Goal: Task Accomplishment & Management: Use online tool/utility

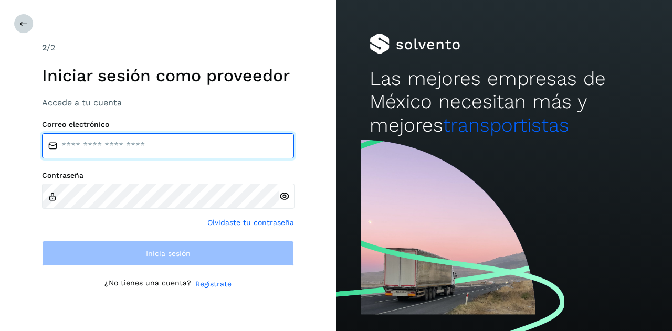
type input "**********"
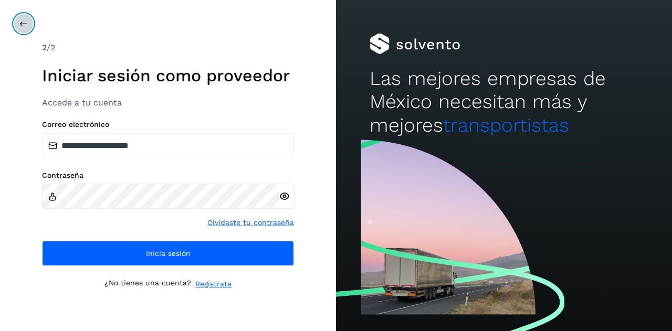
click at [26, 25] on icon at bounding box center [23, 23] width 8 height 8
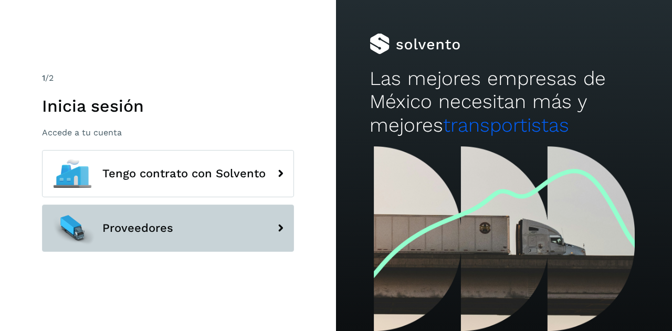
click at [118, 233] on span "Proveedores" at bounding box center [137, 228] width 71 height 13
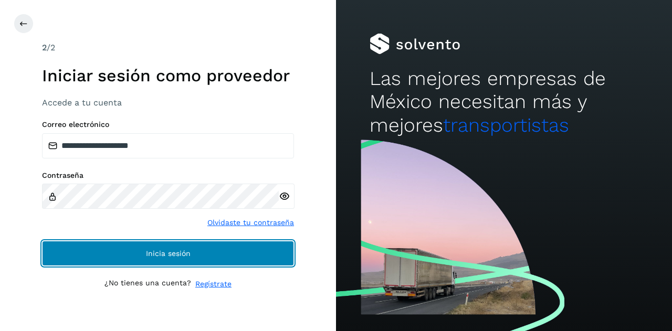
click at [131, 255] on button "Inicia sesión" at bounding box center [168, 253] width 252 height 25
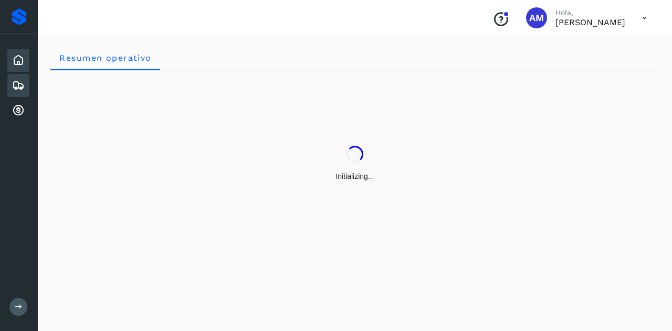
click at [21, 94] on div "Embarques" at bounding box center [18, 85] width 22 height 23
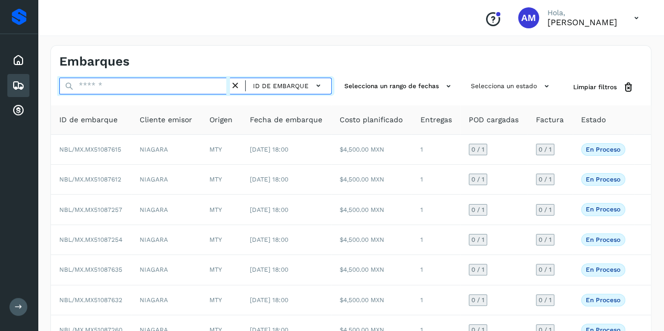
click at [99, 89] on input "text" at bounding box center [144, 86] width 171 height 17
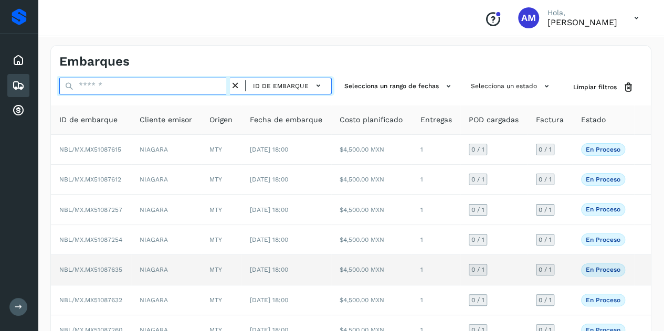
paste input "**********"
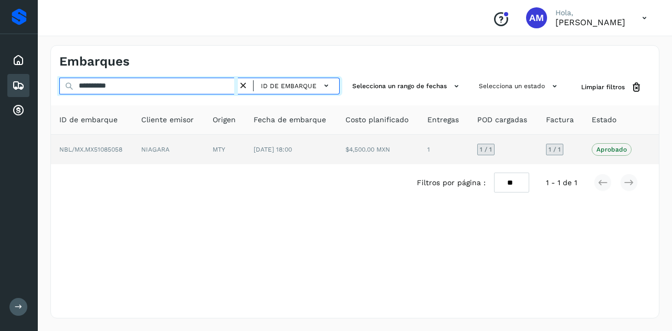
type input "**********"
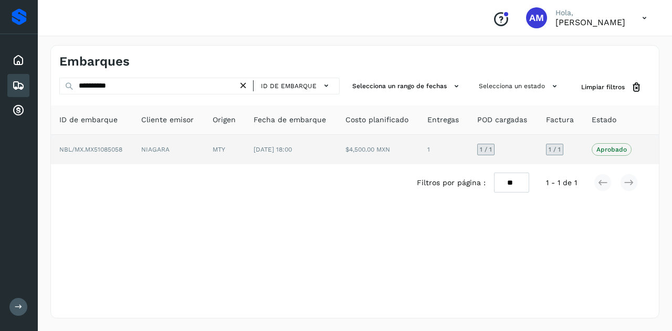
click at [209, 148] on td "MTY" at bounding box center [224, 149] width 41 height 29
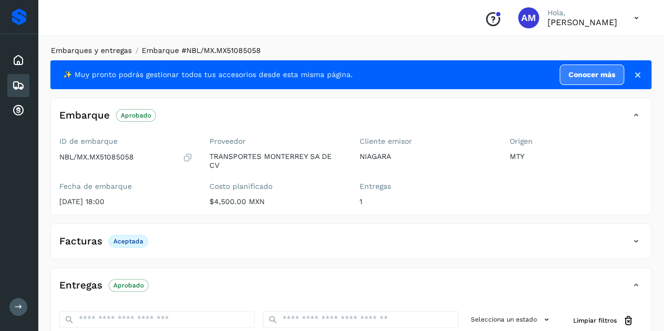
click at [91, 49] on link "Embarques y entregas" at bounding box center [91, 50] width 81 height 8
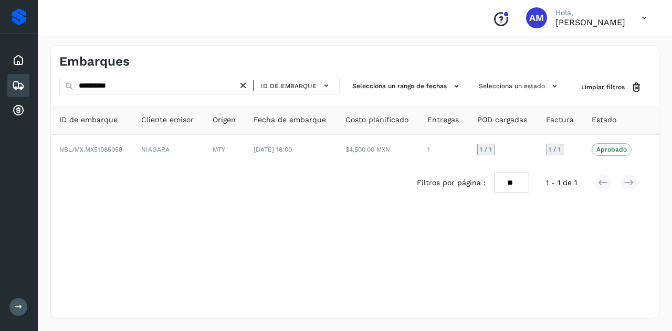
drag, startPoint x: 246, startPoint y: 89, endPoint x: 225, endPoint y: 89, distance: 21.0
click at [244, 89] on icon at bounding box center [243, 85] width 11 height 11
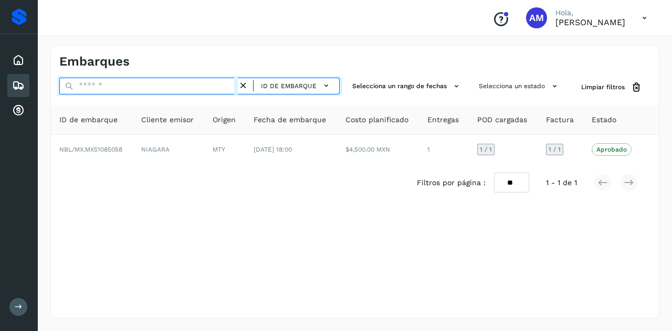
click at [225, 89] on input "text" at bounding box center [148, 86] width 178 height 17
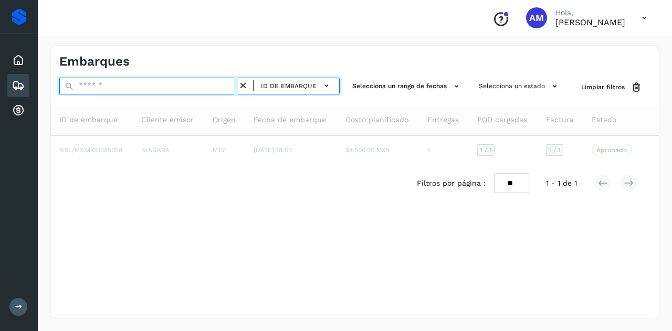
paste input "**********"
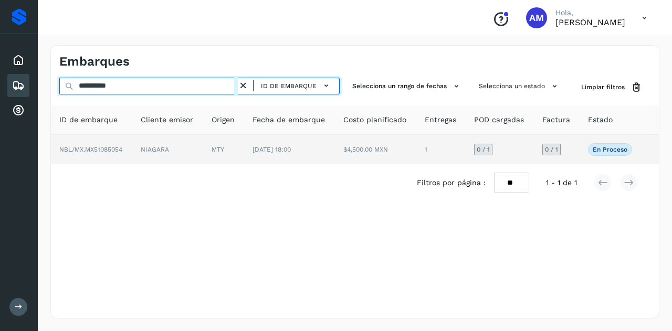
type input "**********"
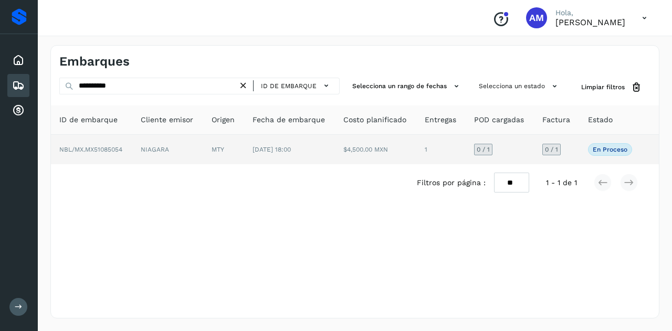
click at [225, 152] on td "MTY" at bounding box center [223, 149] width 41 height 29
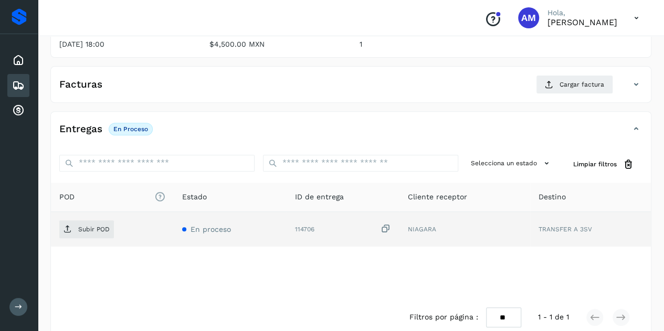
scroll to position [173, 0]
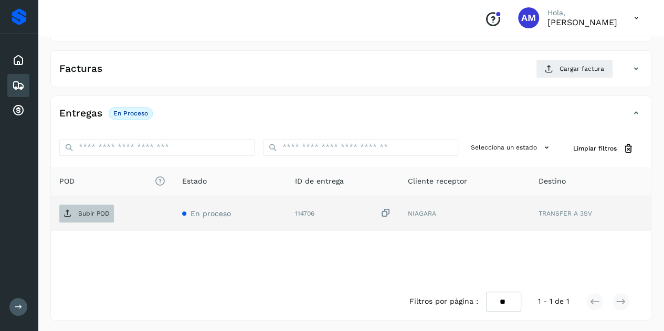
click at [92, 210] on p "Subir POD" at bounding box center [93, 213] width 31 height 7
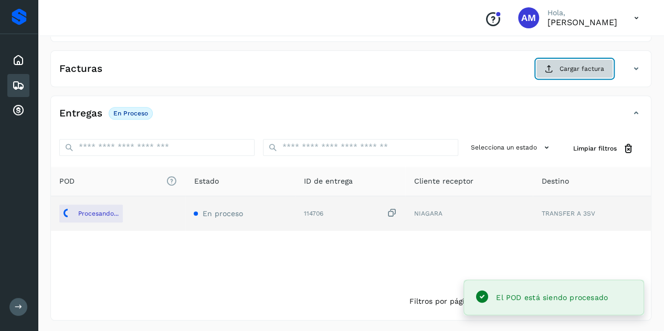
click at [561, 66] on span "Cargar factura" at bounding box center [581, 68] width 45 height 9
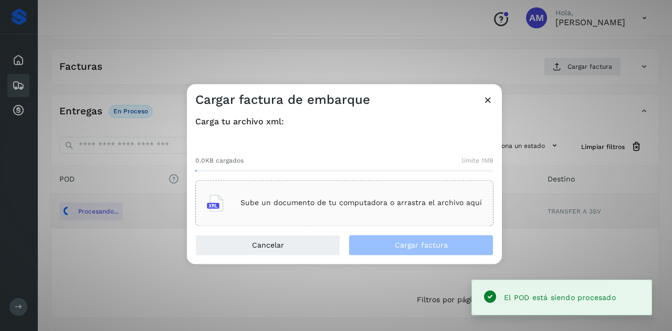
click at [332, 194] on div "Sube un documento de tu computadora o arrastra el archivo aquí" at bounding box center [344, 203] width 275 height 28
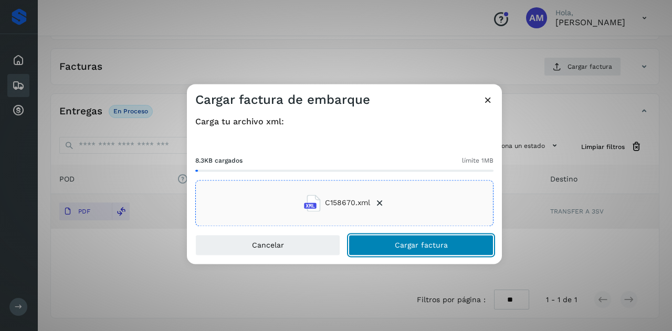
click at [401, 250] on button "Cargar factura" at bounding box center [420, 245] width 145 height 21
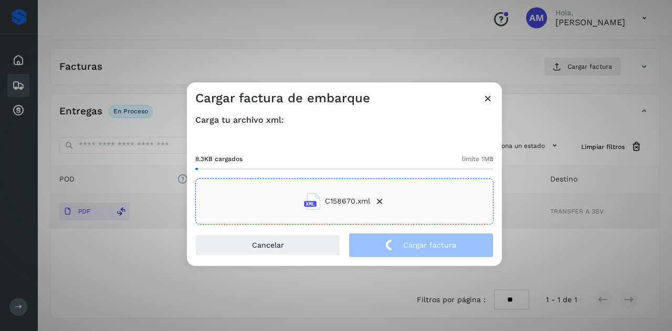
click at [222, 90] on div "Cargar factura de embarque" at bounding box center [344, 94] width 315 height 24
click at [418, 98] on div "Cargar factura de embarque" at bounding box center [344, 94] width 315 height 24
click at [125, 307] on div "Cargar factura de embarque Carga tu archivo xml: 8.3KB cargados límite 1MB C158…" at bounding box center [336, 165] width 672 height 331
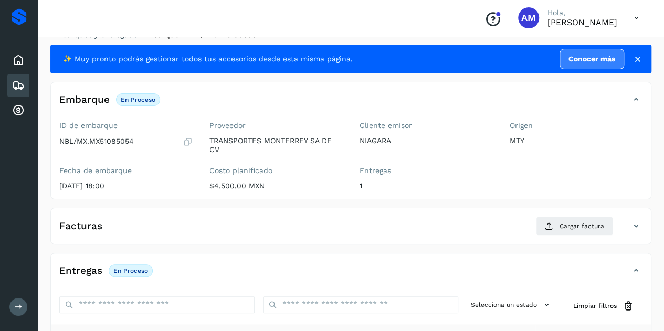
scroll to position [0, 0]
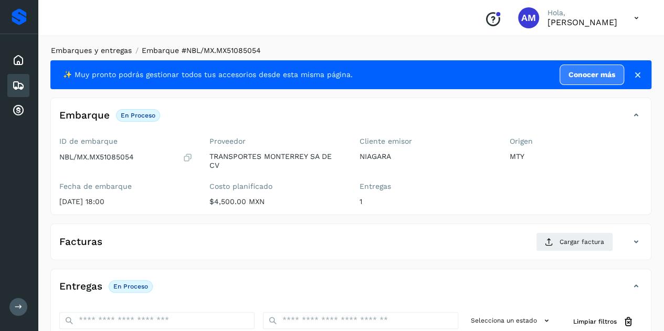
click at [104, 50] on link "Embarques y entregas" at bounding box center [91, 50] width 81 height 8
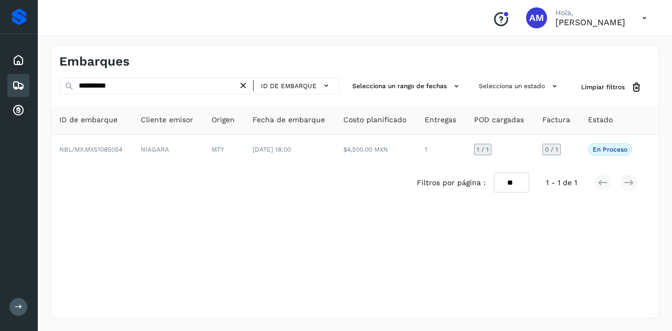
drag, startPoint x: 244, startPoint y: 84, endPoint x: 202, endPoint y: 90, distance: 42.9
click at [244, 84] on icon at bounding box center [243, 85] width 11 height 11
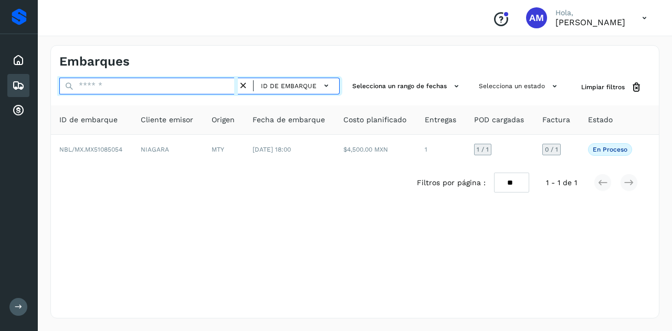
click at [202, 90] on input "text" at bounding box center [148, 86] width 178 height 17
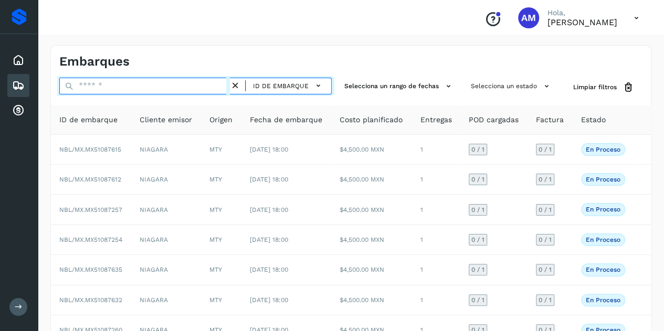
paste input "**********"
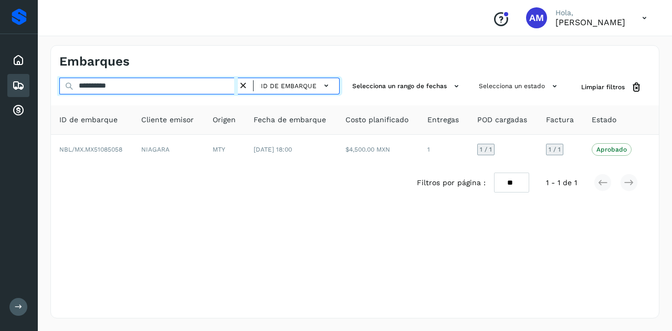
type input "**********"
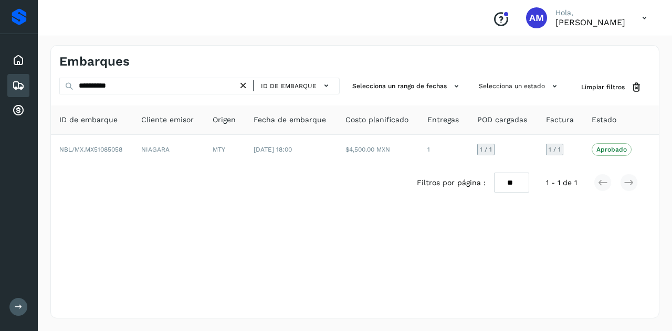
click at [241, 84] on icon at bounding box center [243, 85] width 11 height 11
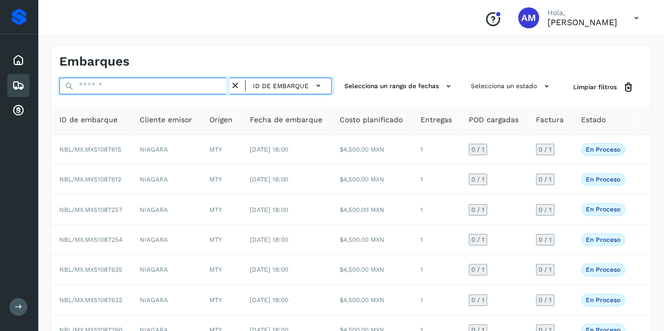
click at [145, 90] on input "text" at bounding box center [144, 86] width 171 height 17
paste input "**********"
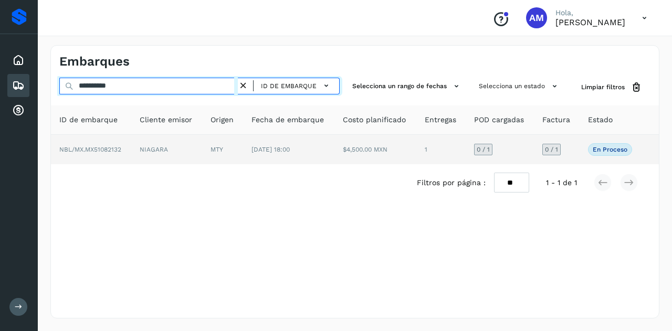
type input "**********"
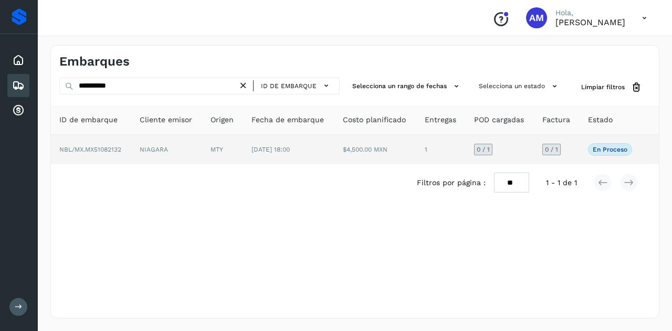
click at [161, 141] on td "NIAGARA" at bounding box center [166, 149] width 71 height 29
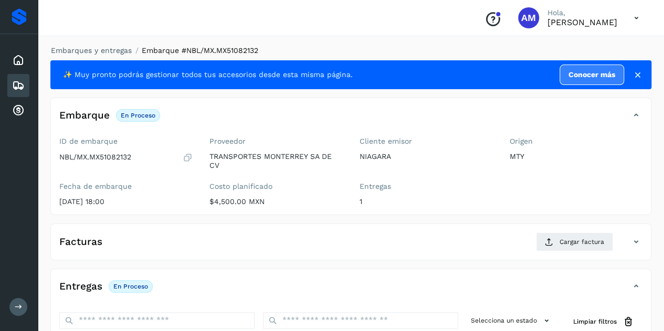
scroll to position [157, 0]
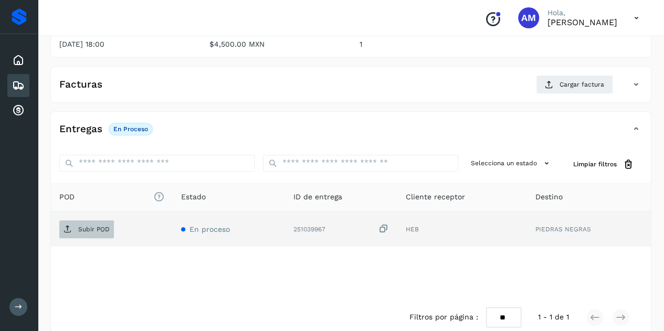
click at [80, 227] on p "Subir POD" at bounding box center [93, 229] width 31 height 7
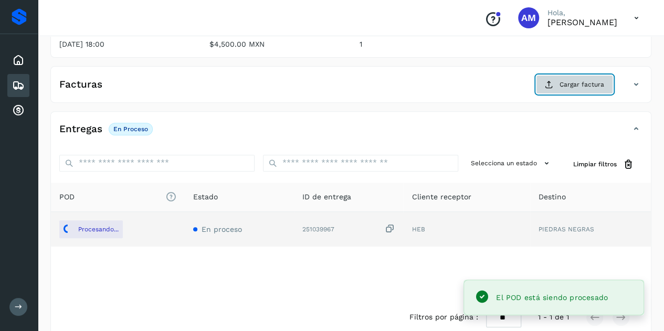
click at [571, 91] on button "Cargar factura" at bounding box center [574, 84] width 77 height 19
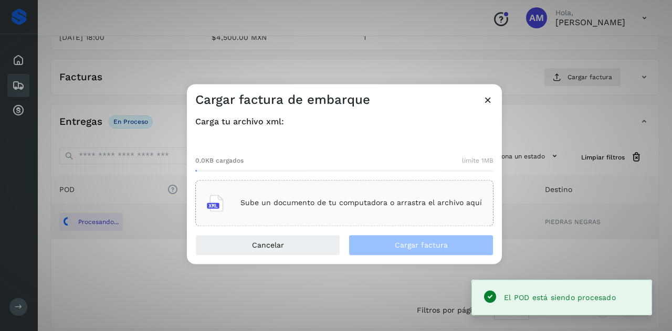
click at [421, 209] on div "Sube un documento de tu computadora o arrastra el archivo aquí" at bounding box center [344, 203] width 275 height 28
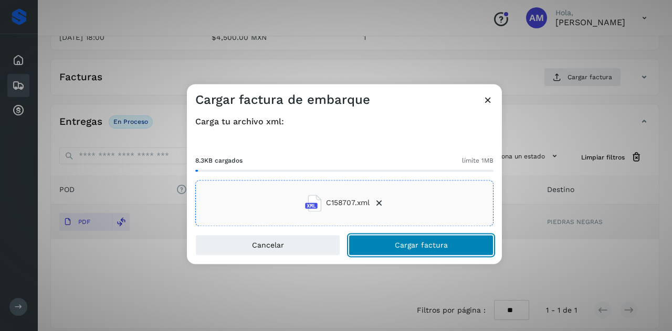
drag, startPoint x: 393, startPoint y: 246, endPoint x: 276, endPoint y: 220, distance: 120.3
click at [394, 246] on button "Cargar factura" at bounding box center [420, 245] width 145 height 21
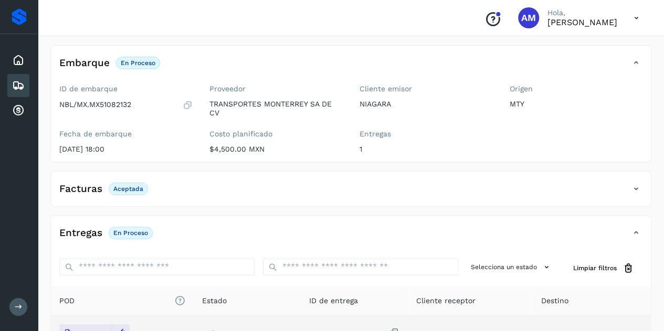
scroll to position [0, 0]
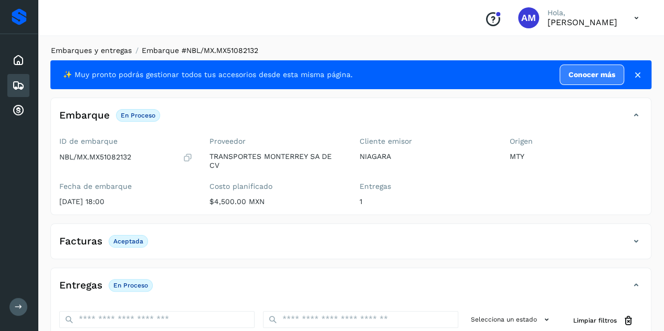
click at [110, 49] on link "Embarques y entregas" at bounding box center [91, 50] width 81 height 8
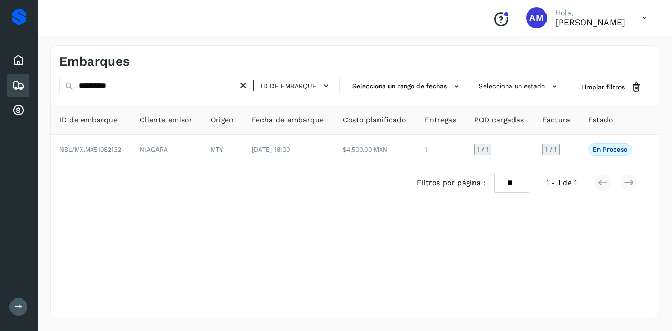
click at [243, 85] on icon at bounding box center [243, 85] width 11 height 11
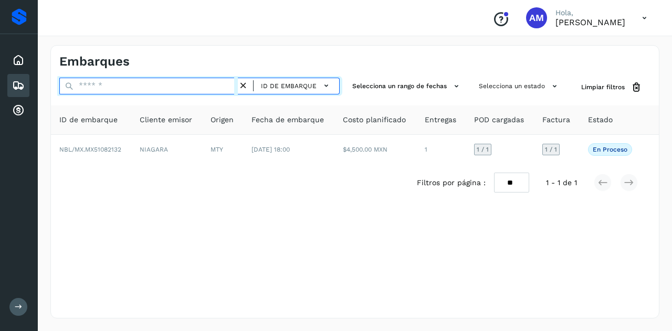
click at [234, 88] on input "text" at bounding box center [148, 86] width 178 height 17
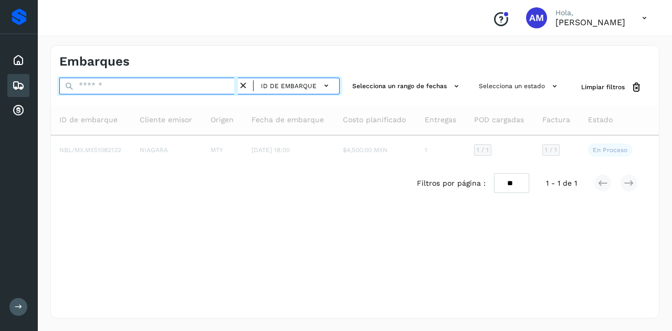
paste input "**********"
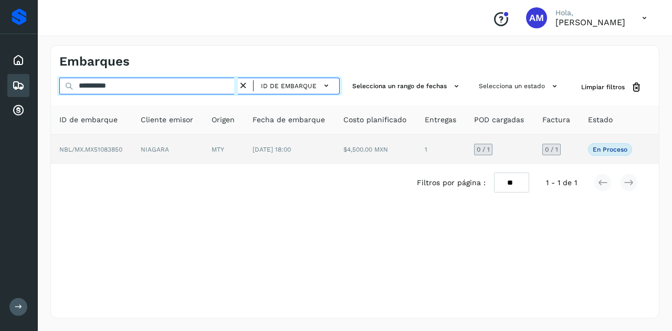
type input "**********"
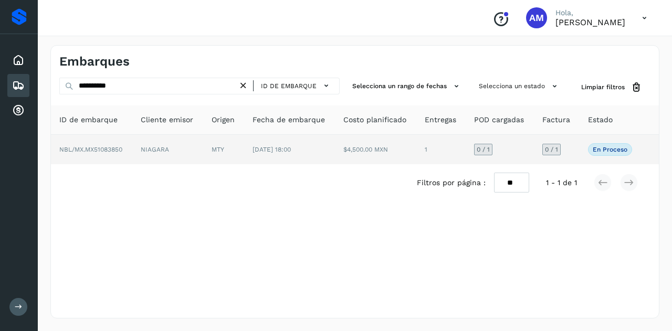
click at [212, 150] on td "MTY" at bounding box center [223, 149] width 41 height 29
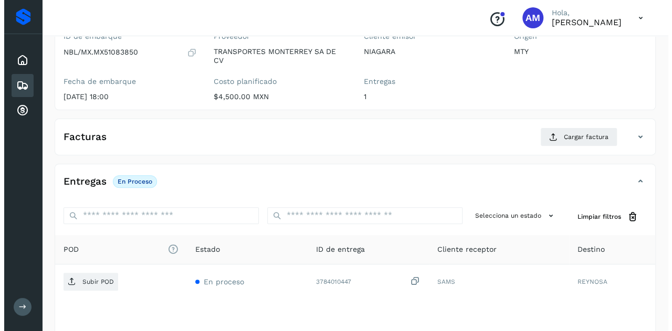
scroll to position [173, 0]
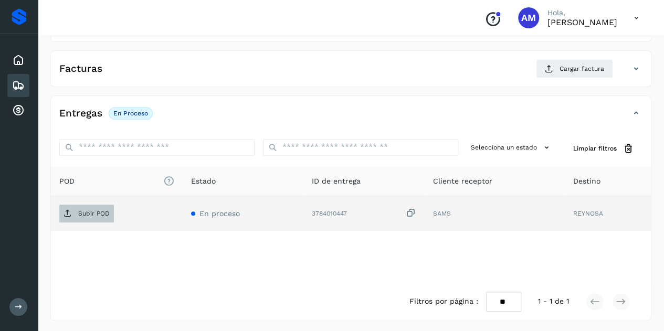
click at [110, 210] on span "Subir POD" at bounding box center [86, 213] width 55 height 17
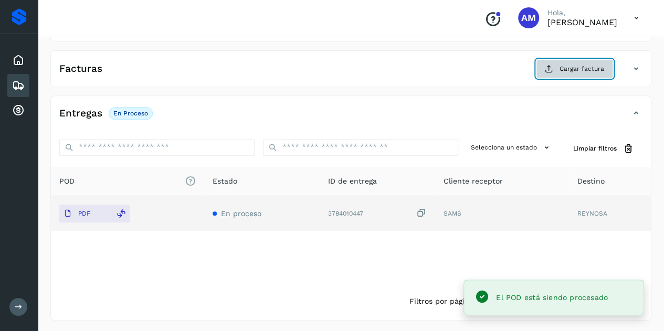
click at [558, 61] on button "Cargar factura" at bounding box center [574, 68] width 77 height 19
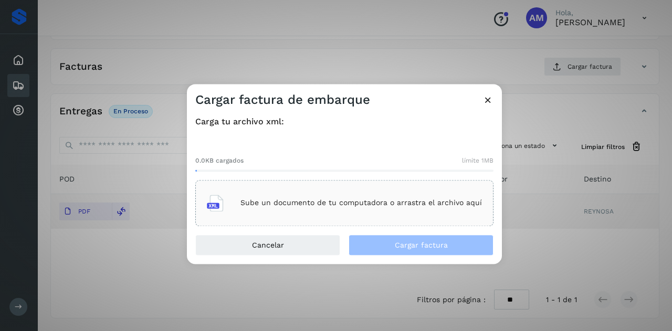
click at [382, 195] on div "Sube un documento de tu computadora o arrastra el archivo aquí" at bounding box center [344, 203] width 275 height 28
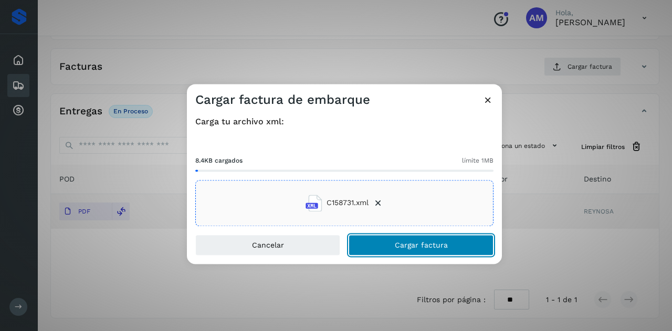
click at [421, 249] on span "Cargar factura" at bounding box center [421, 244] width 53 height 7
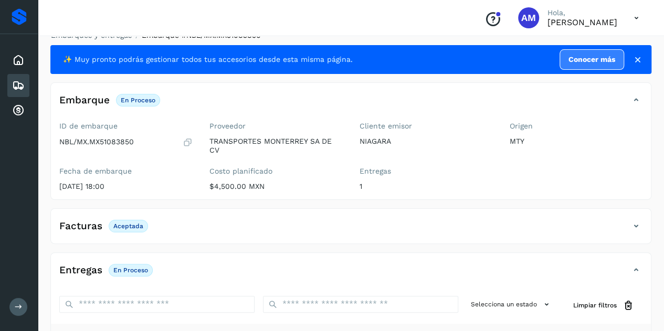
scroll to position [0, 0]
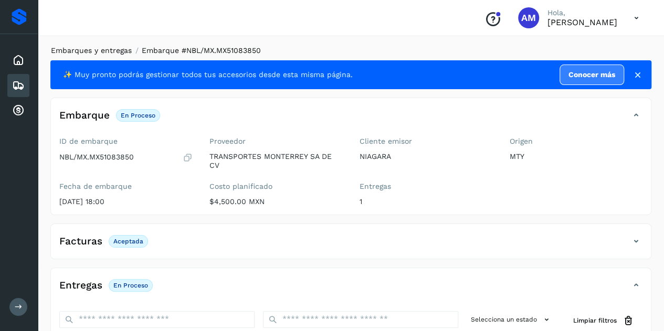
click at [76, 47] on link "Embarques y entregas" at bounding box center [91, 50] width 81 height 8
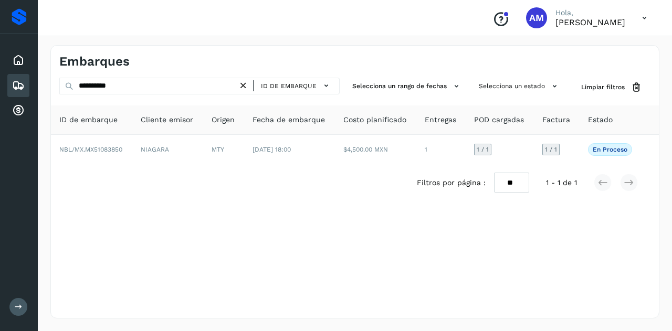
click at [246, 86] on icon at bounding box center [243, 85] width 11 height 11
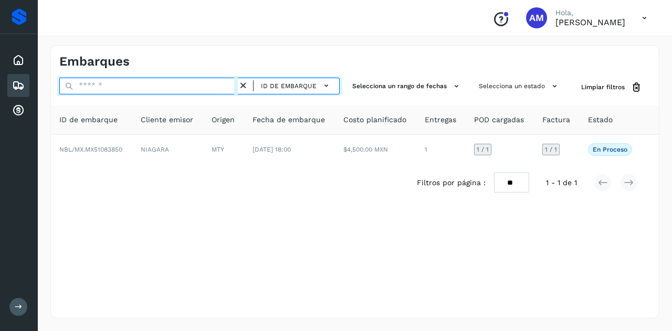
click at [225, 86] on input "text" at bounding box center [148, 86] width 178 height 17
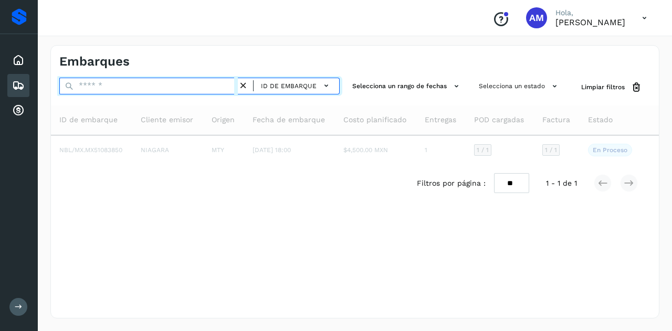
paste input "**********"
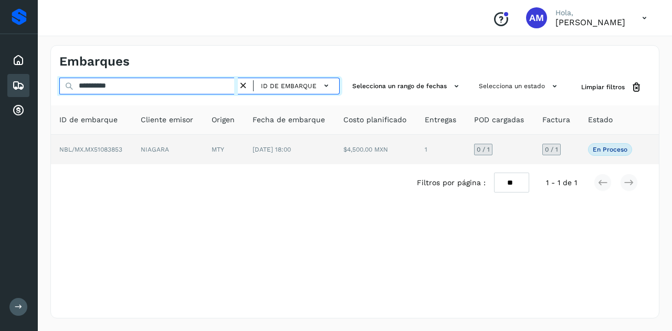
type input "**********"
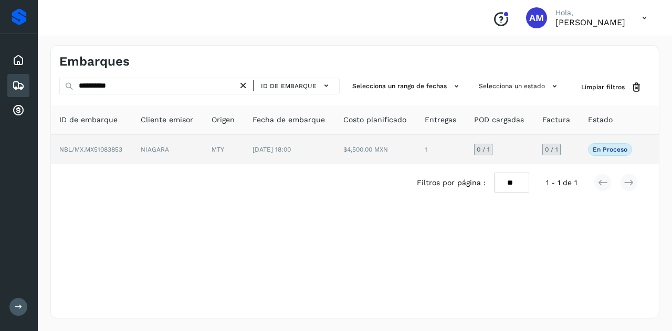
click at [127, 144] on td "NBL/MX.MX51083853" at bounding box center [91, 149] width 81 height 29
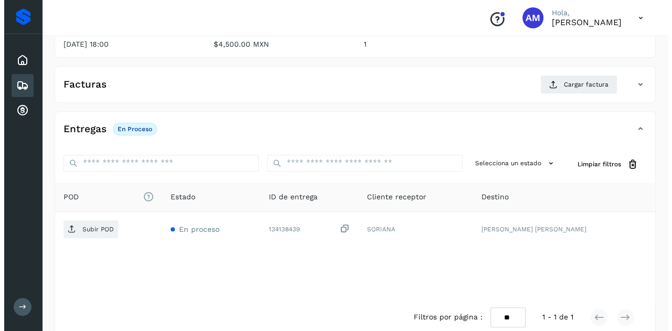
scroll to position [173, 0]
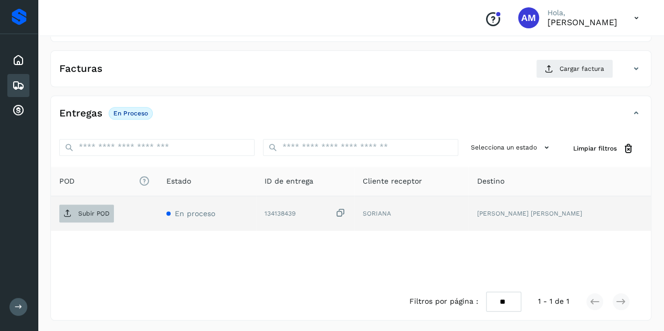
click at [94, 211] on p "Subir POD" at bounding box center [93, 213] width 31 height 7
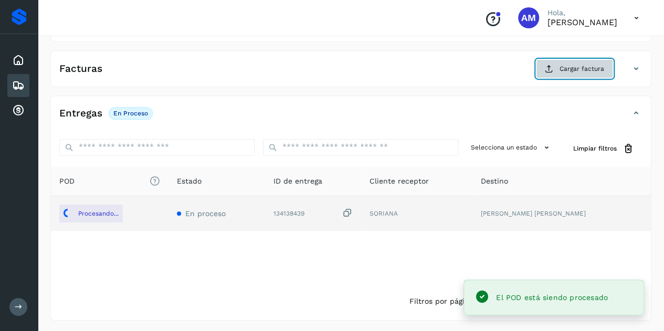
click at [575, 68] on span "Cargar factura" at bounding box center [581, 68] width 45 height 9
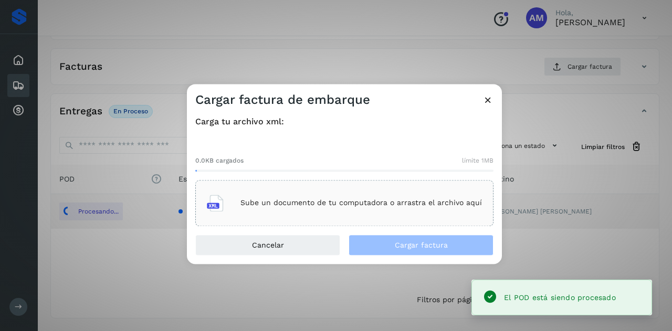
click at [360, 194] on div "Sube un documento de tu computadora o arrastra el archivo aquí" at bounding box center [344, 203] width 275 height 28
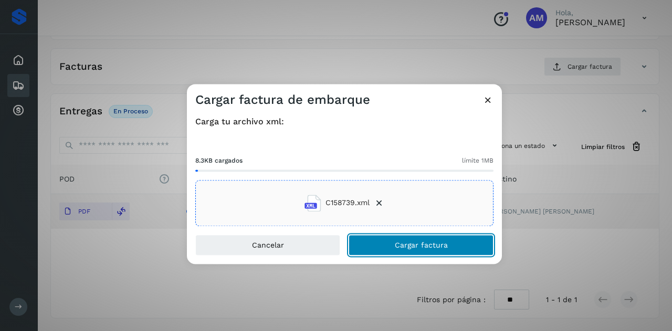
click at [396, 252] on button "Cargar factura" at bounding box center [420, 245] width 145 height 21
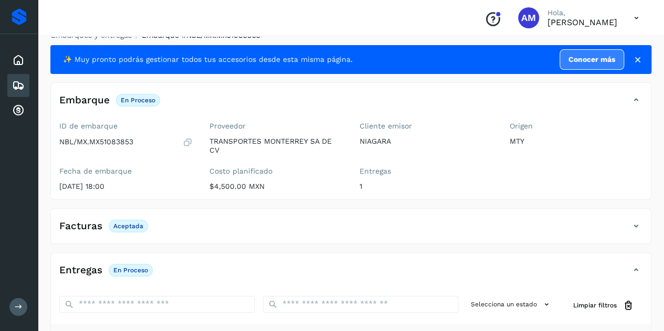
scroll to position [0, 0]
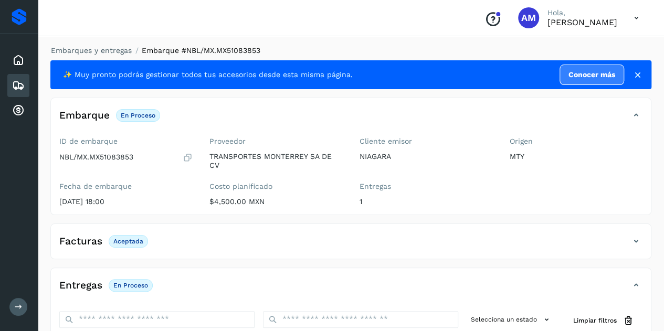
click at [99, 45] on div "Embarques y entregas Embarque #NBL/MX.MX51083853 ✨ Muy pronto podrás gestionar …" at bounding box center [351, 269] width 626 height 473
click at [100, 47] on link "Embarques y entregas" at bounding box center [91, 50] width 81 height 8
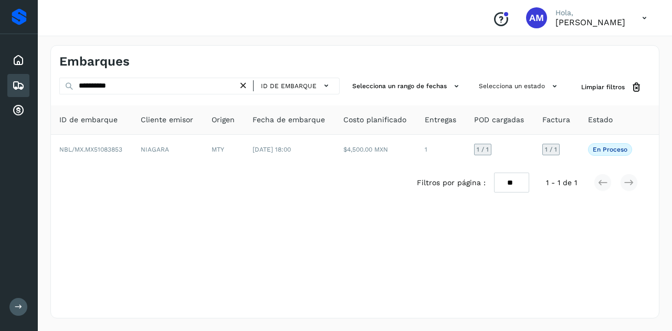
drag, startPoint x: 244, startPoint y: 86, endPoint x: 217, endPoint y: 91, distance: 27.4
click at [243, 86] on icon at bounding box center [243, 85] width 11 height 11
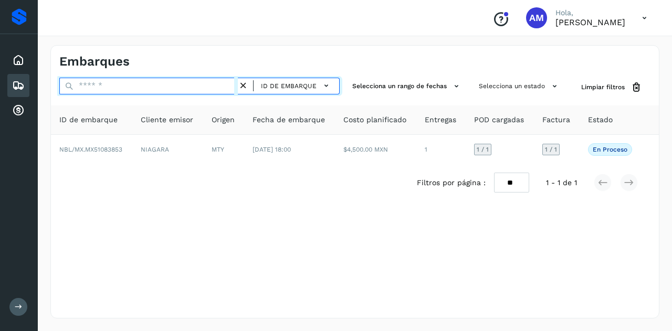
click at [217, 91] on input "text" at bounding box center [148, 86] width 178 height 17
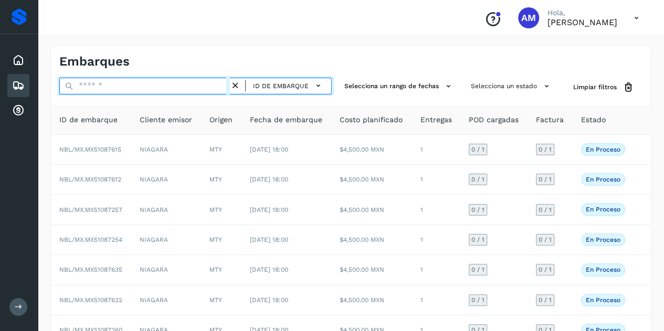
paste input "**********"
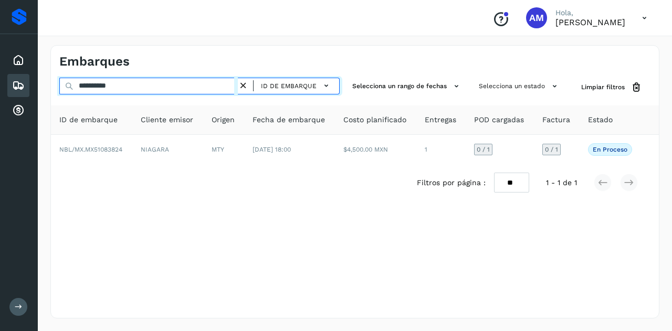
type input "**********"
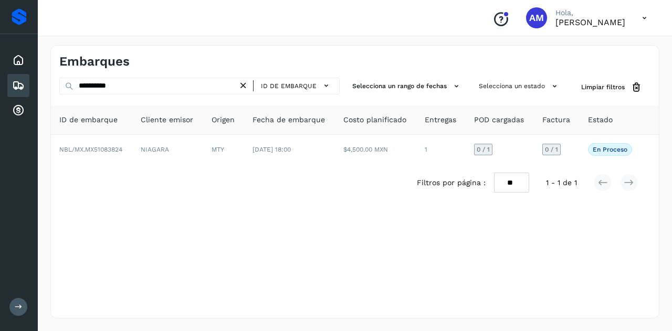
click at [221, 133] on th "Origen" at bounding box center [223, 119] width 41 height 29
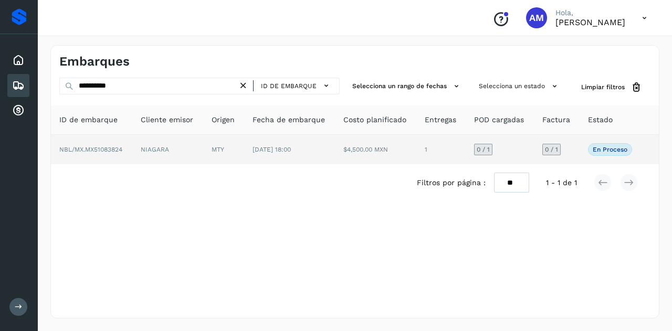
click at [221, 145] on td "MTY" at bounding box center [223, 149] width 41 height 29
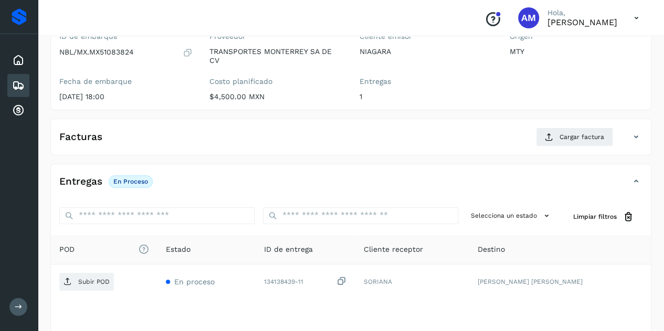
scroll to position [157, 0]
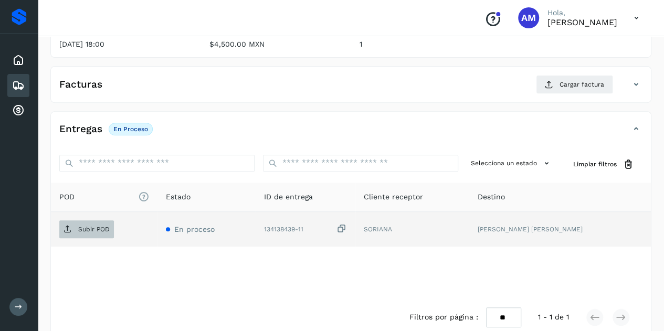
click at [104, 229] on p "Subir POD" at bounding box center [93, 229] width 31 height 7
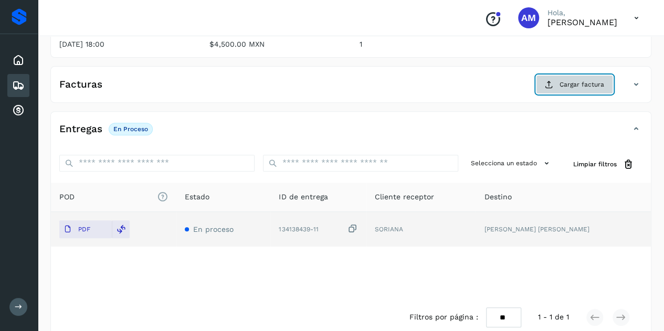
click at [590, 83] on span "Cargar factura" at bounding box center [581, 84] width 45 height 9
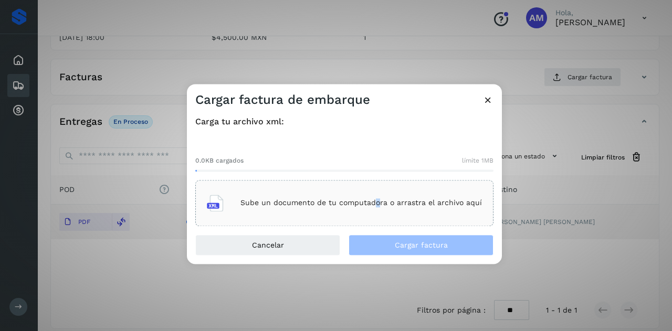
click at [381, 191] on div "Sube un documento de tu computadora o arrastra el archivo aquí" at bounding box center [344, 203] width 275 height 28
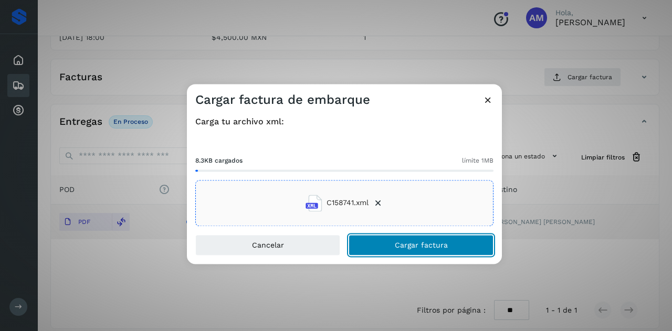
click at [372, 236] on button "Cargar factura" at bounding box center [420, 245] width 145 height 21
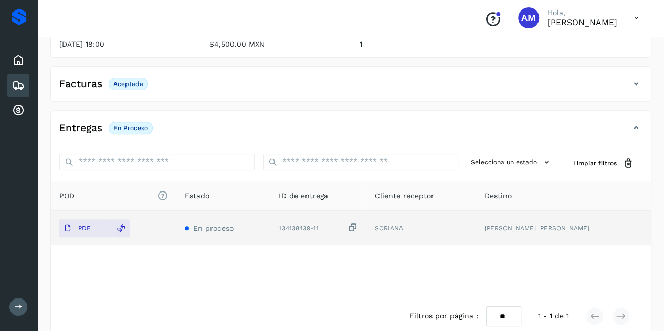
scroll to position [0, 0]
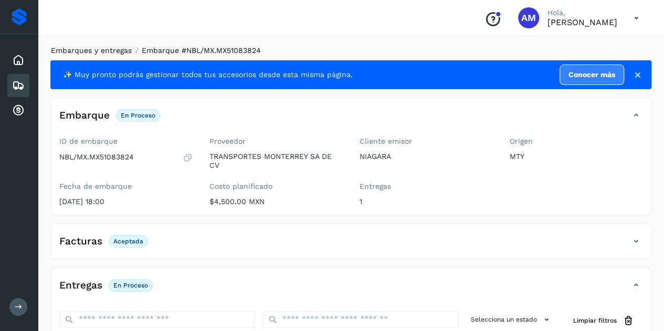
click at [90, 54] on link "Embarques y entregas" at bounding box center [91, 50] width 81 height 8
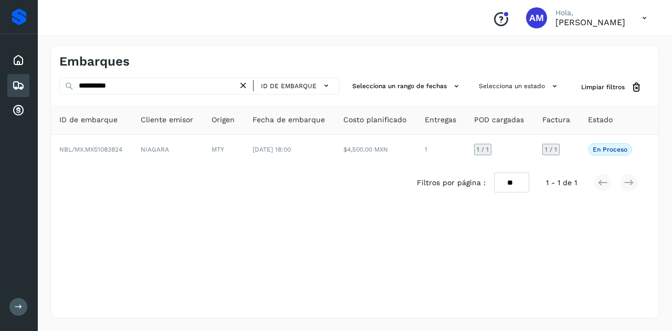
click at [245, 84] on icon at bounding box center [243, 85] width 11 height 11
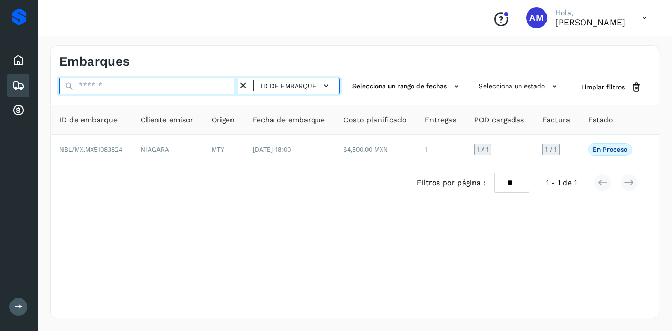
click at [221, 86] on input "text" at bounding box center [148, 86] width 178 height 17
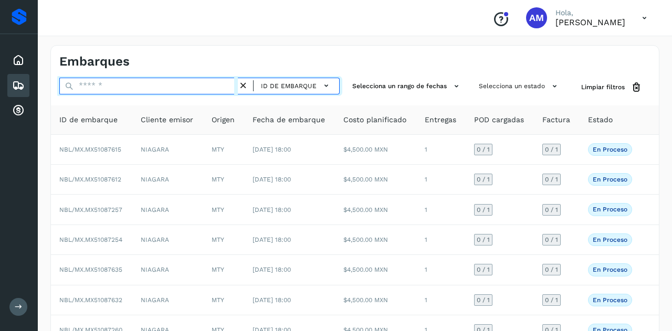
paste input "**********"
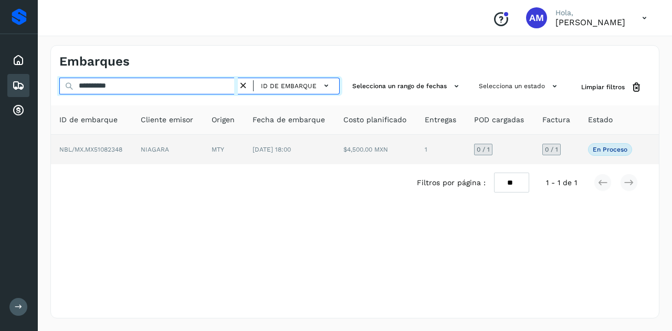
type input "**********"
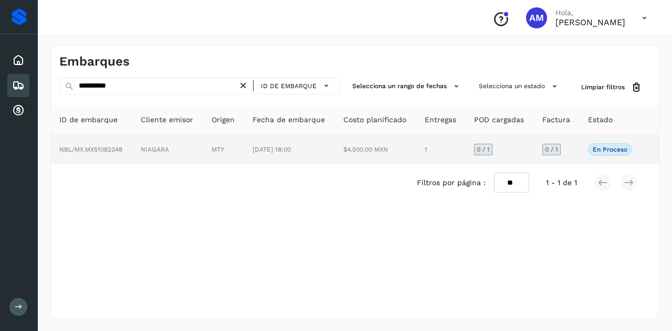
click at [195, 148] on td "NIAGARA" at bounding box center [167, 149] width 71 height 29
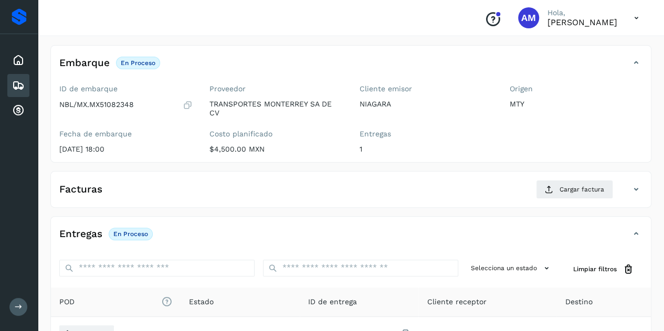
scroll to position [105, 0]
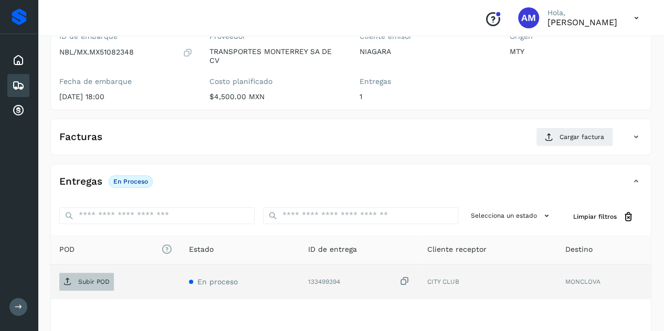
click at [78, 278] on p "Subir POD" at bounding box center [93, 281] width 31 height 7
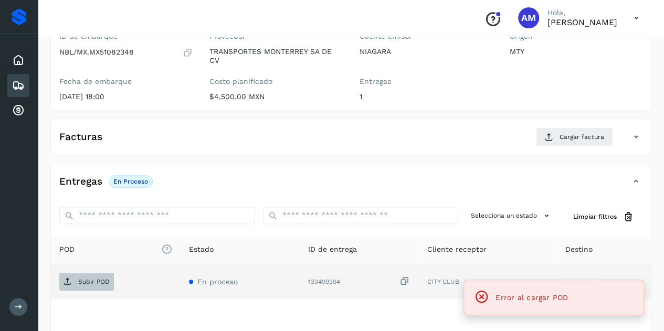
click at [95, 278] on p "Subir POD" at bounding box center [93, 281] width 31 height 7
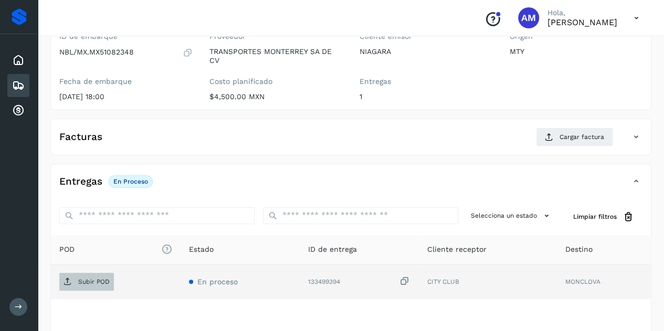
click at [108, 280] on p "Subir POD" at bounding box center [93, 281] width 31 height 7
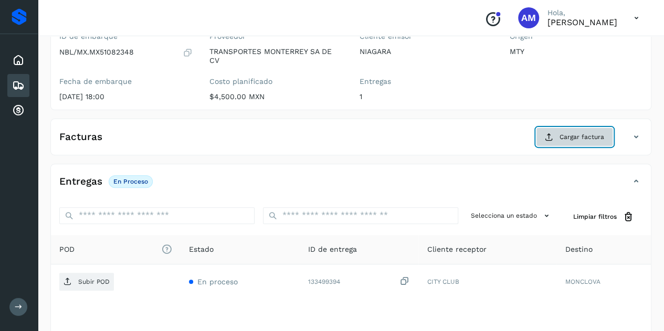
click at [578, 141] on button "Cargar factura" at bounding box center [574, 136] width 77 height 19
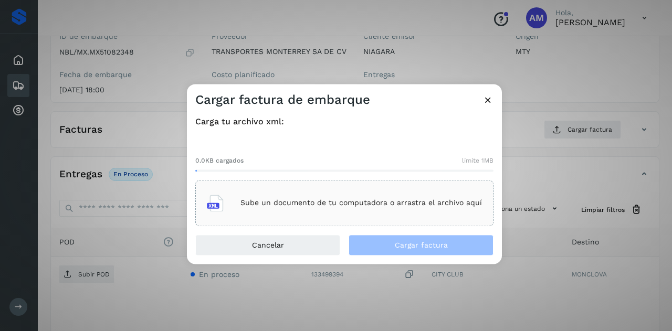
click at [384, 208] on div "Sube un documento de tu computadora o arrastra el archivo aquí" at bounding box center [344, 203] width 275 height 28
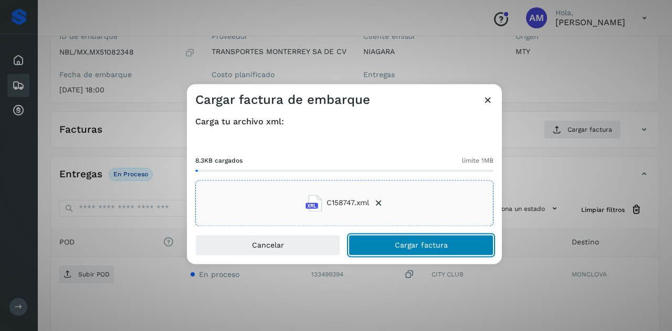
click at [416, 246] on span "Cargar factura" at bounding box center [421, 244] width 53 height 7
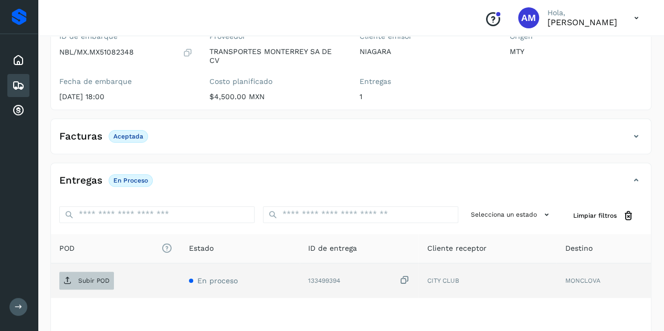
click at [97, 280] on p "Subir POD" at bounding box center [93, 280] width 31 height 7
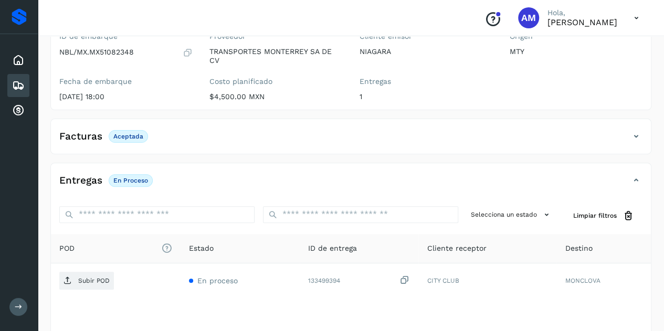
scroll to position [173, 0]
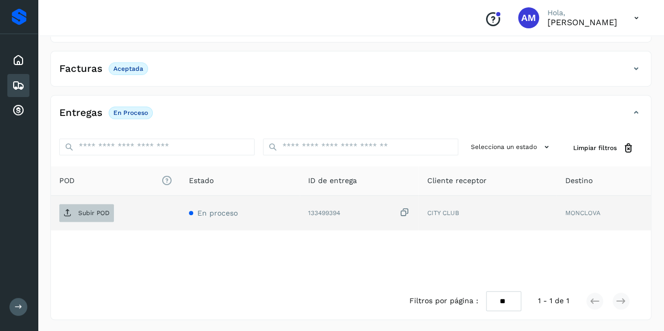
click at [76, 211] on span "Subir POD" at bounding box center [86, 213] width 55 height 17
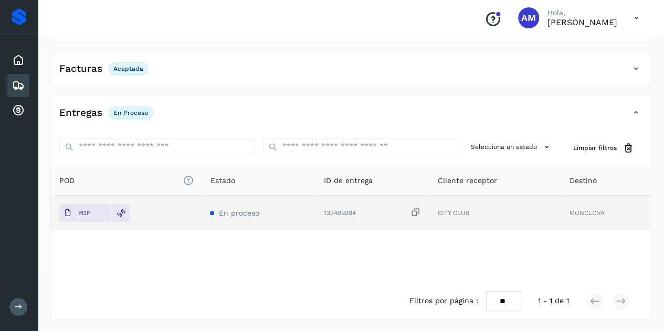
scroll to position [0, 0]
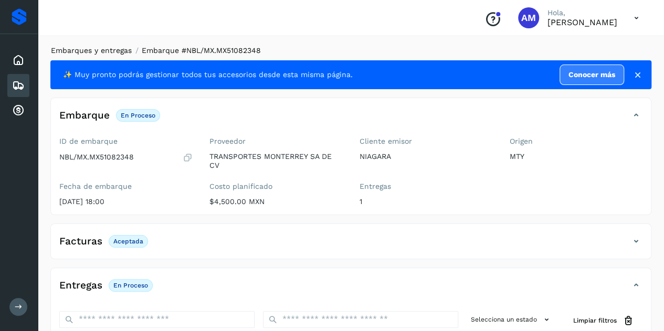
click at [124, 49] on link "Embarques y entregas" at bounding box center [91, 50] width 81 height 8
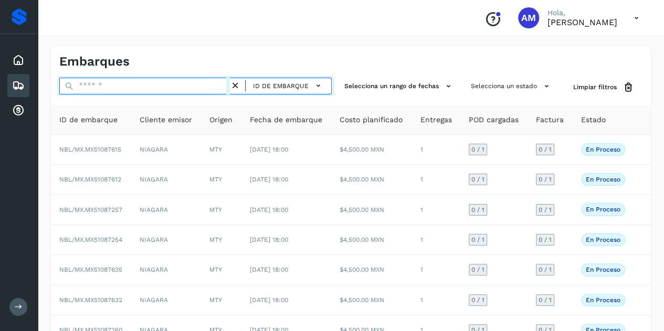
click at [189, 90] on input "text" at bounding box center [144, 86] width 171 height 17
paste input "**********"
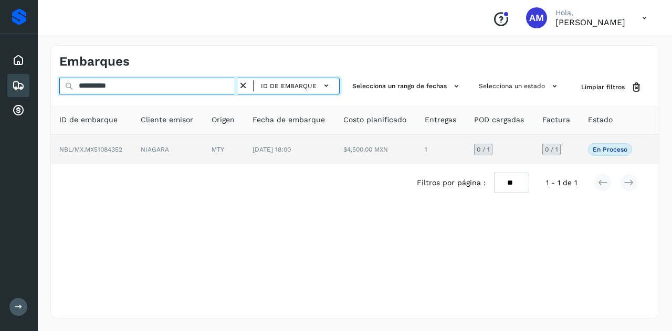
type input "**********"
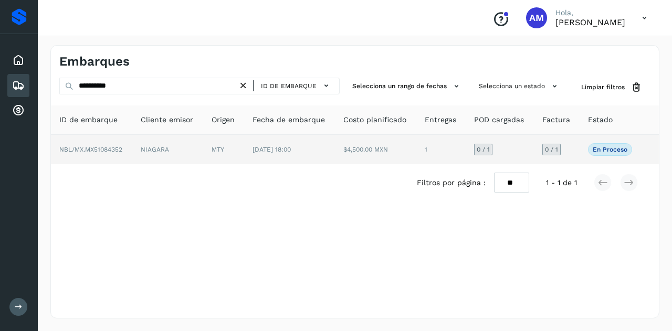
click at [190, 153] on td "NIAGARA" at bounding box center [167, 149] width 71 height 29
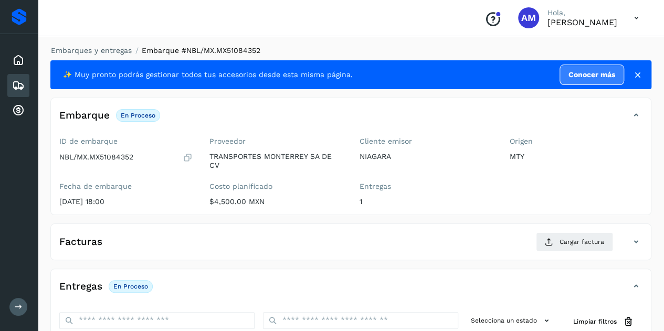
scroll to position [105, 0]
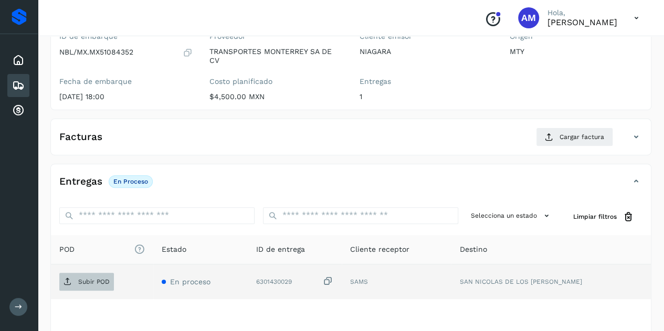
click at [86, 283] on p "Subir POD" at bounding box center [93, 281] width 31 height 7
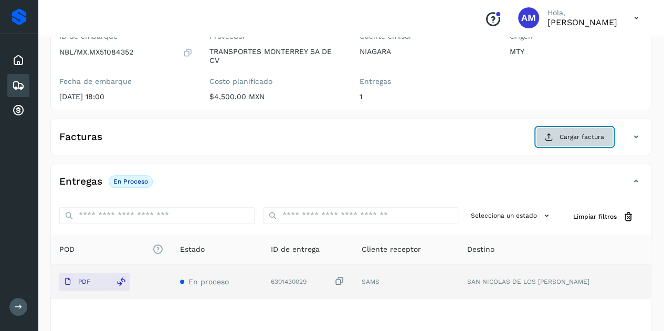
click at [562, 135] on span "Cargar factura" at bounding box center [581, 136] width 45 height 9
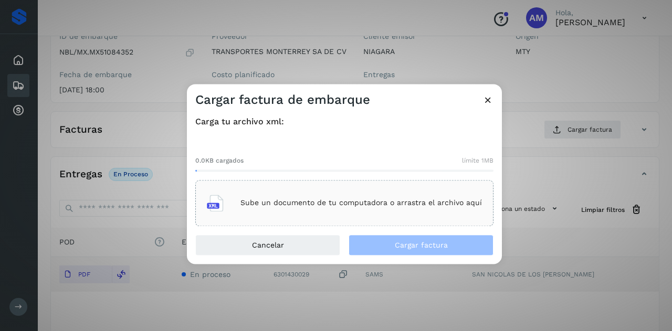
click at [324, 198] on div "Sube un documento de tu computadora o arrastra el archivo aquí" at bounding box center [344, 203] width 275 height 28
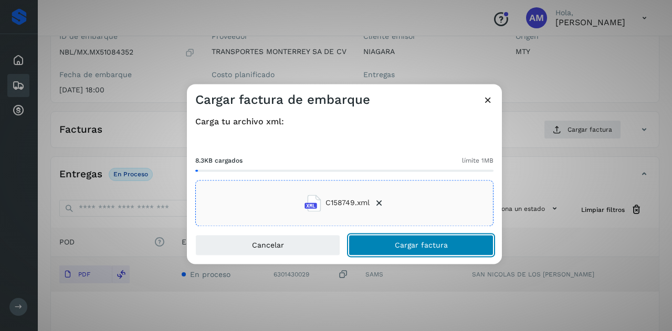
click at [391, 247] on button "Cargar factura" at bounding box center [420, 245] width 145 height 21
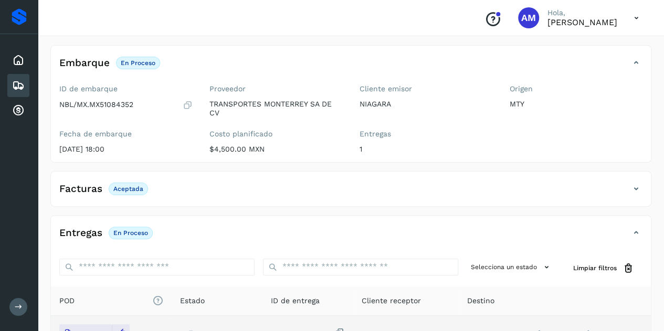
scroll to position [0, 0]
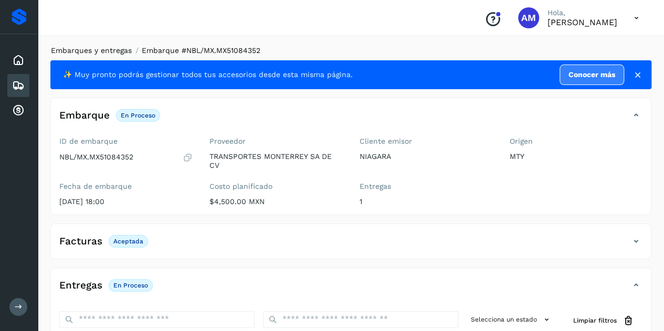
click at [112, 49] on link "Embarques y entregas" at bounding box center [91, 50] width 81 height 8
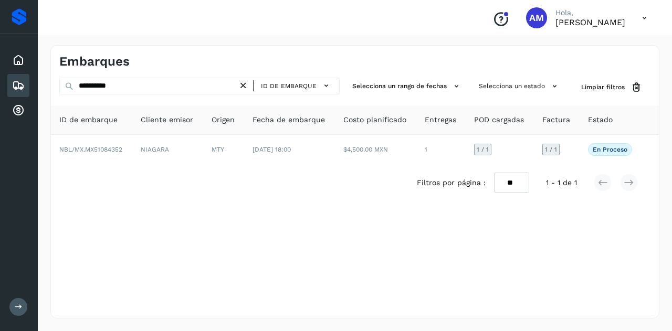
click at [243, 81] on icon at bounding box center [243, 85] width 11 height 11
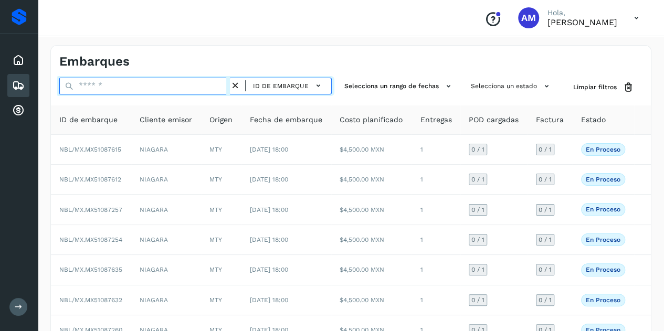
click at [172, 88] on input "text" at bounding box center [144, 86] width 171 height 17
paste input "**********"
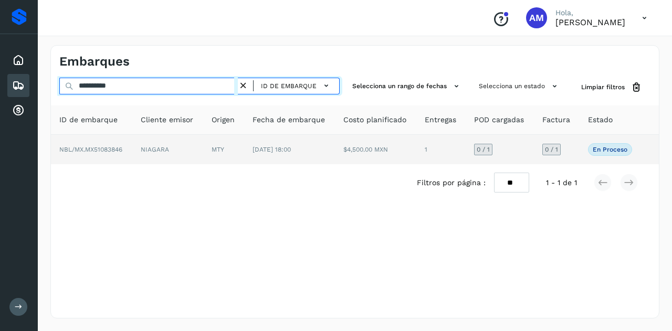
type input "**********"
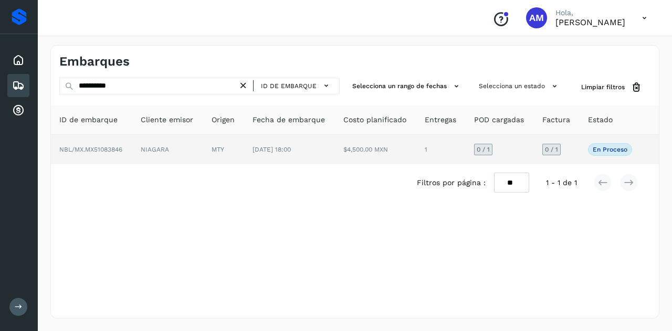
click at [212, 142] on td "MTY" at bounding box center [223, 149] width 41 height 29
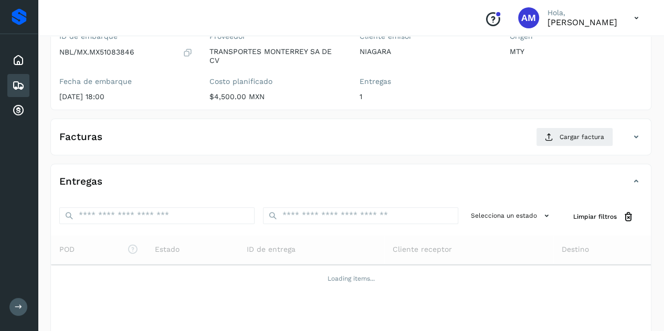
scroll to position [157, 0]
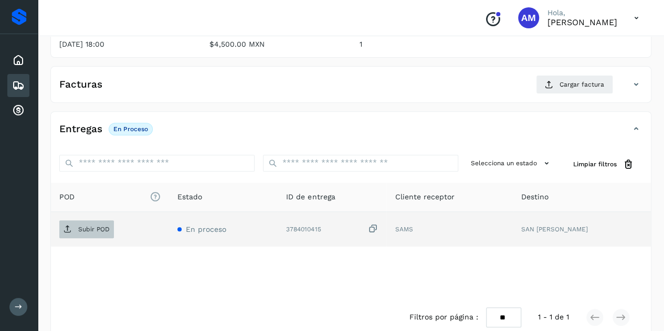
click at [99, 227] on p "Subir POD" at bounding box center [93, 229] width 31 height 7
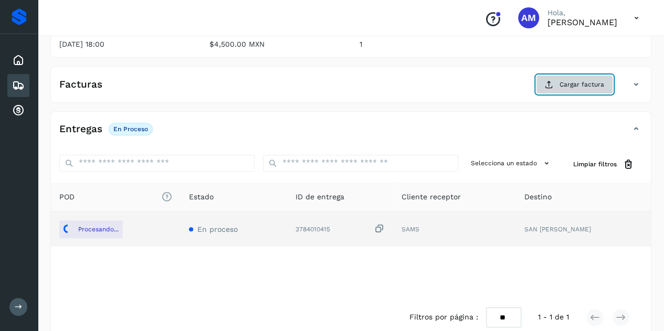
click at [547, 86] on icon at bounding box center [549, 84] width 8 height 8
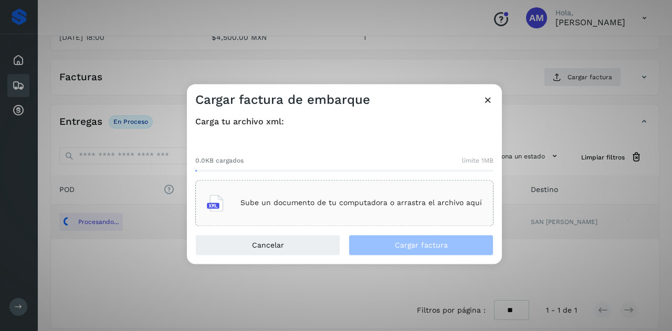
click at [378, 194] on div "Sube un documento de tu computadora o arrastra el archivo aquí" at bounding box center [344, 203] width 275 height 28
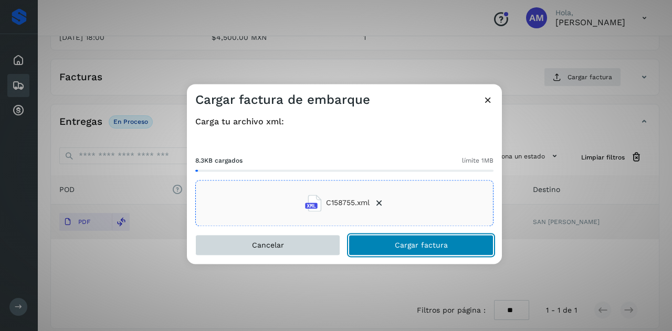
drag, startPoint x: 372, startPoint y: 248, endPoint x: 336, endPoint y: 250, distance: 35.8
click at [372, 249] on button "Cargar factura" at bounding box center [420, 245] width 145 height 21
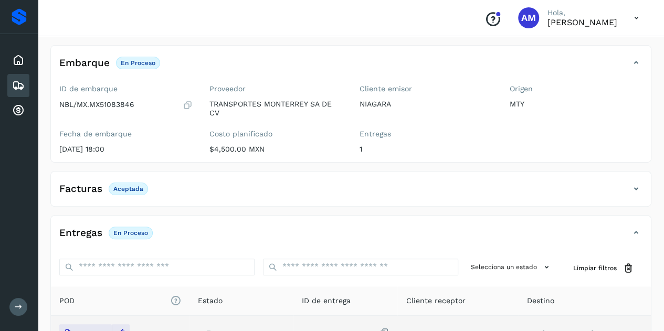
scroll to position [0, 0]
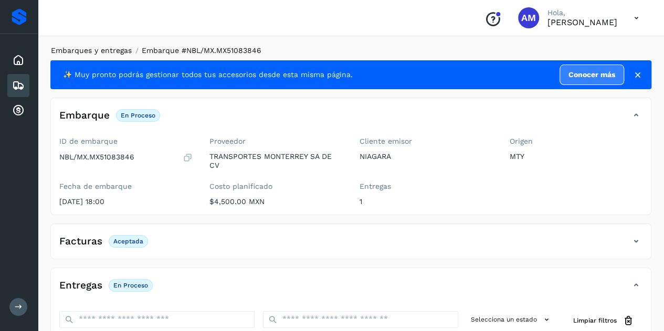
click at [109, 51] on link "Embarques y entregas" at bounding box center [91, 50] width 81 height 8
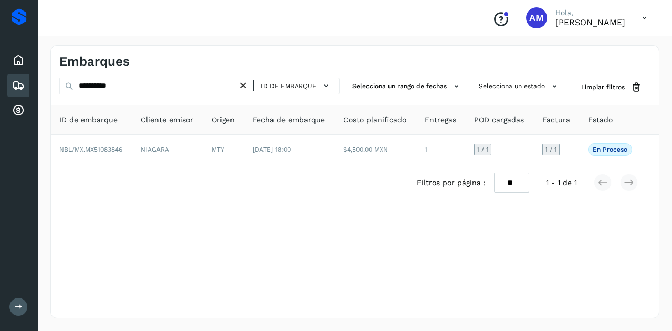
drag, startPoint x: 247, startPoint y: 81, endPoint x: 195, endPoint y: 86, distance: 52.2
click at [247, 83] on icon at bounding box center [243, 85] width 11 height 11
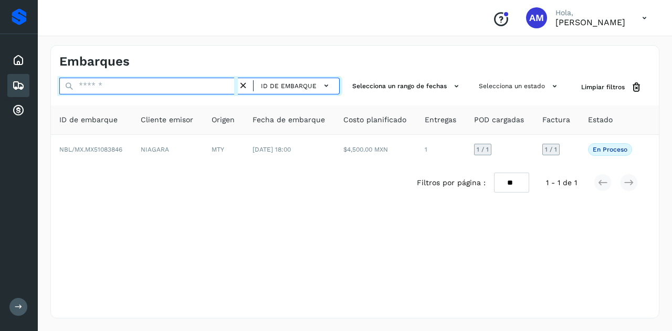
click at [195, 86] on input "text" at bounding box center [148, 86] width 178 height 17
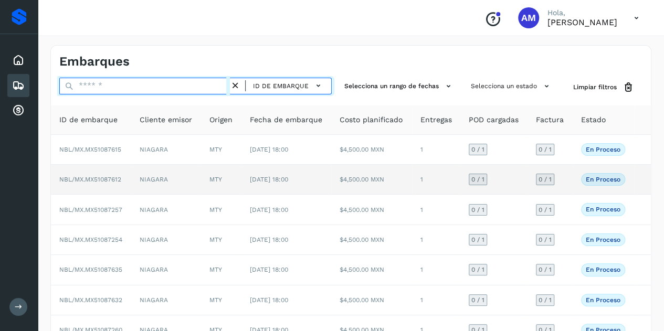
paste input "**********"
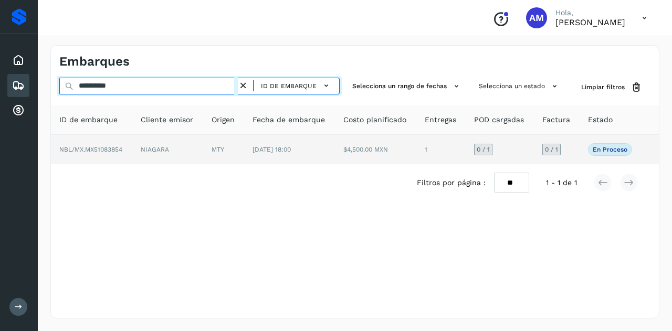
type input "**********"
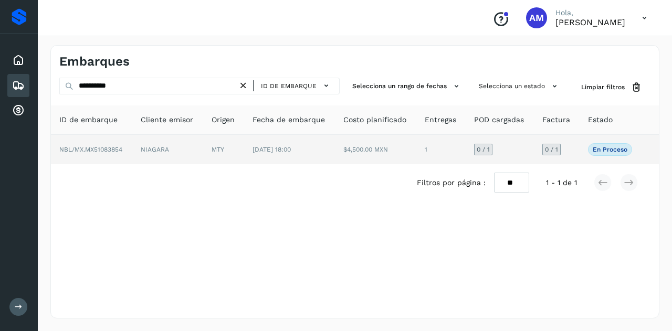
click at [272, 141] on td "27/sep/2025 18:00" at bounding box center [289, 149] width 91 height 29
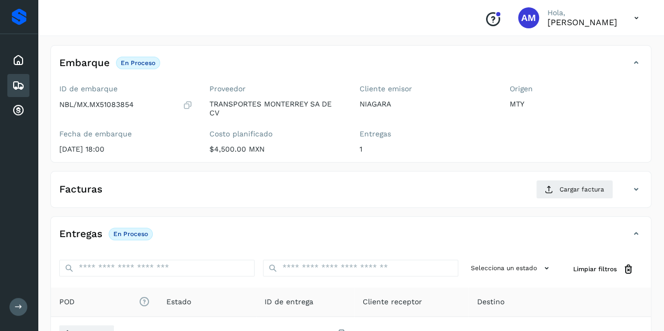
scroll to position [105, 0]
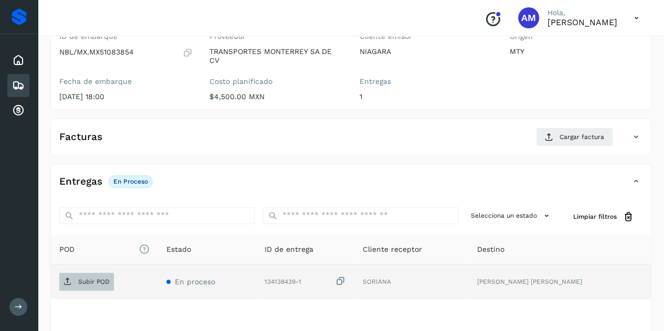
click at [92, 284] on span "Subir POD" at bounding box center [86, 281] width 55 height 17
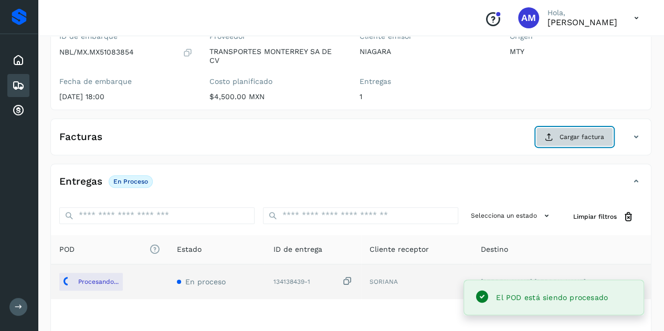
click at [545, 129] on button "Cargar factura" at bounding box center [574, 136] width 77 height 19
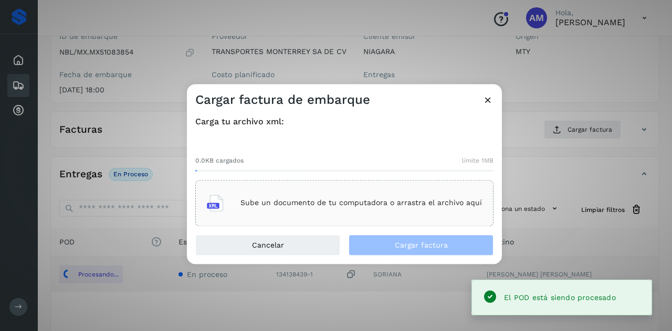
click at [387, 204] on p "Sube un documento de tu computadora o arrastra el archivo aquí" at bounding box center [360, 203] width 241 height 9
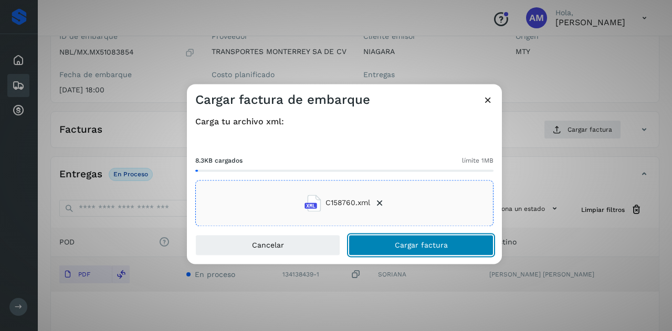
click at [400, 254] on button "Cargar factura" at bounding box center [420, 245] width 145 height 21
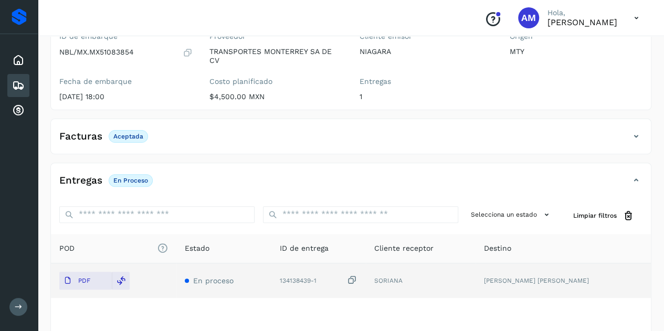
scroll to position [0, 0]
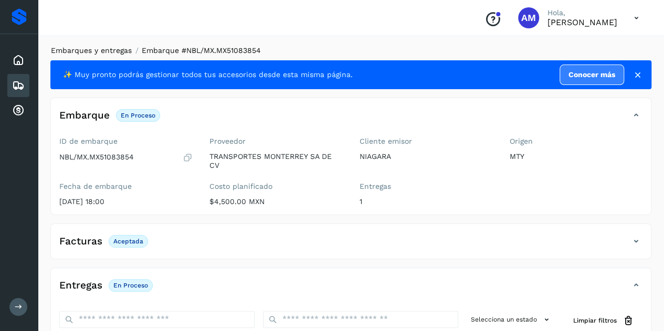
click at [105, 50] on link "Embarques y entregas" at bounding box center [91, 50] width 81 height 8
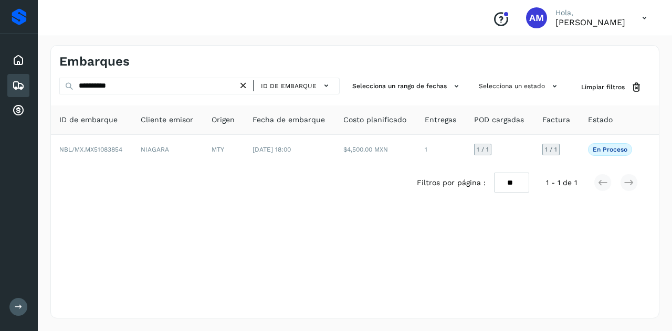
drag, startPoint x: 247, startPoint y: 82, endPoint x: 201, endPoint y: 87, distance: 45.9
click at [246, 83] on icon at bounding box center [243, 85] width 11 height 11
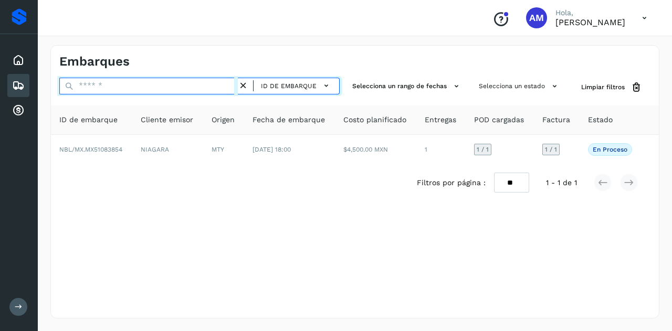
click at [201, 87] on input "text" at bounding box center [148, 86] width 178 height 17
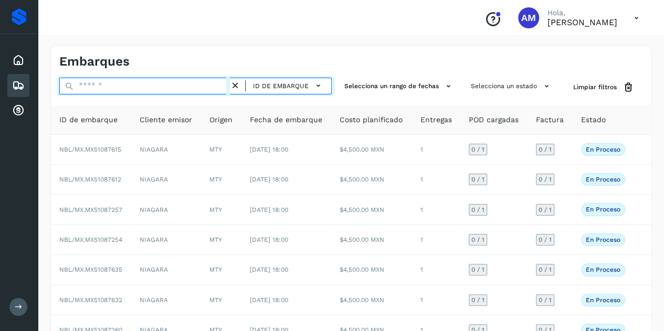
paste input "**********"
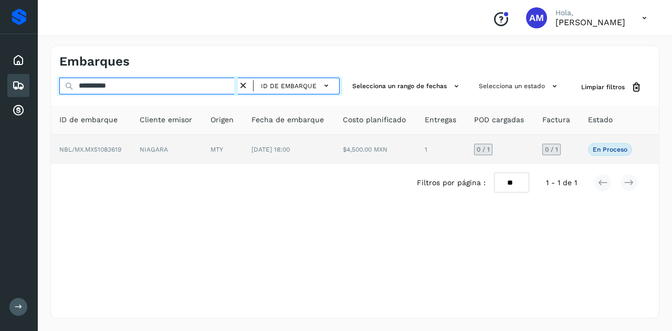
type input "**********"
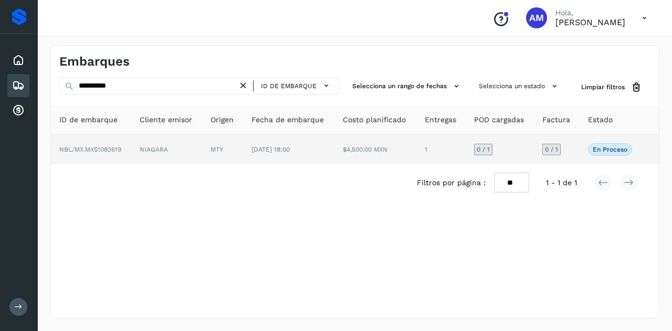
click at [131, 140] on td "NBL/MX.MX51083619" at bounding box center [91, 149] width 80 height 29
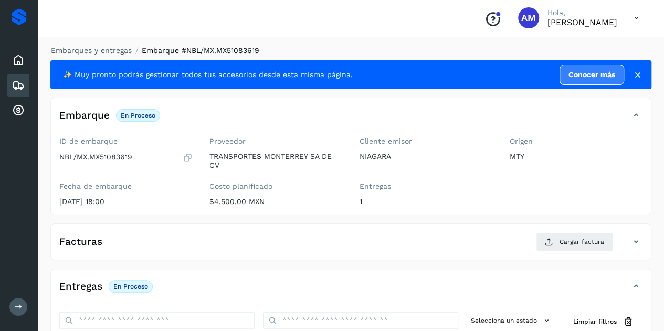
scroll to position [105, 0]
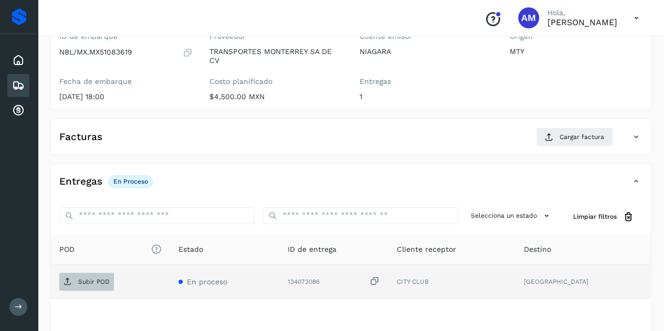
click at [93, 286] on span "Subir POD" at bounding box center [86, 281] width 55 height 17
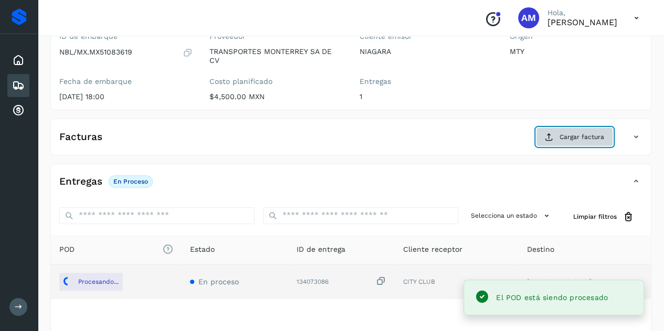
click at [583, 139] on span "Cargar factura" at bounding box center [581, 136] width 45 height 9
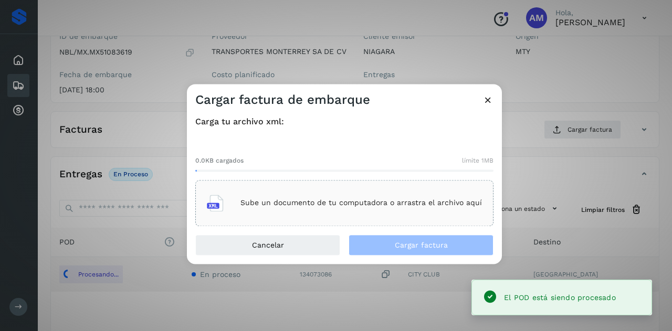
click at [407, 201] on p "Sube un documento de tu computadora o arrastra el archivo aquí" at bounding box center [360, 203] width 241 height 9
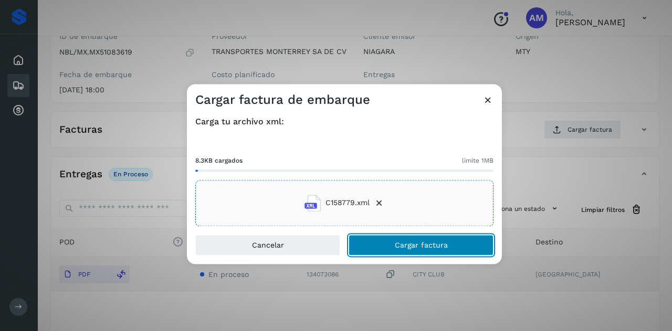
click at [392, 246] on button "Cargar factura" at bounding box center [420, 245] width 145 height 21
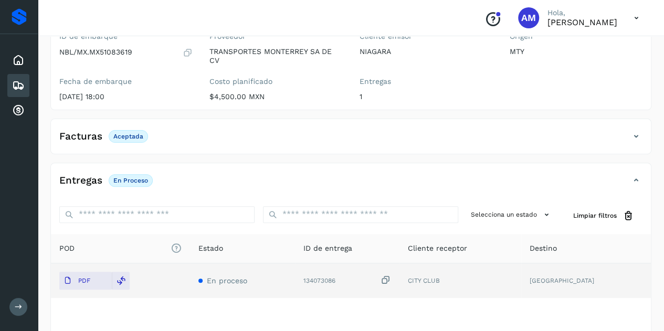
scroll to position [0, 0]
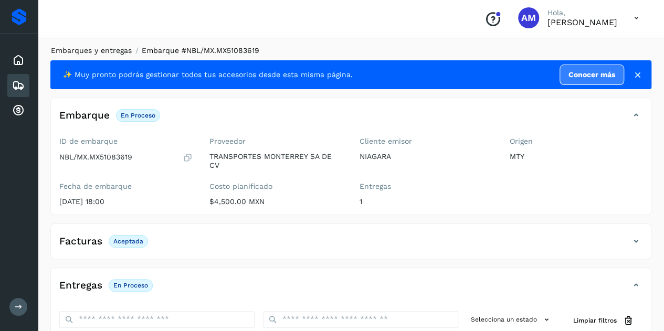
click at [113, 54] on link "Embarques y entregas" at bounding box center [91, 50] width 81 height 8
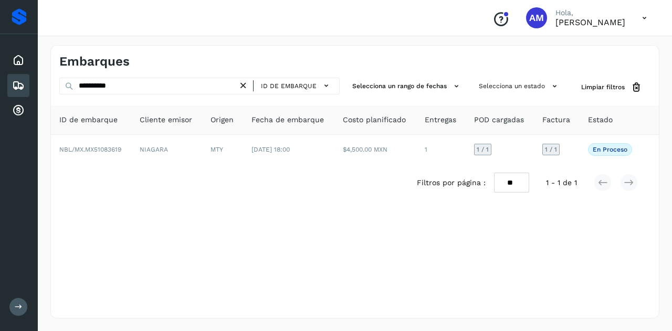
drag, startPoint x: 249, startPoint y: 87, endPoint x: 227, endPoint y: 84, distance: 21.7
click at [248, 87] on icon at bounding box center [243, 85] width 11 height 11
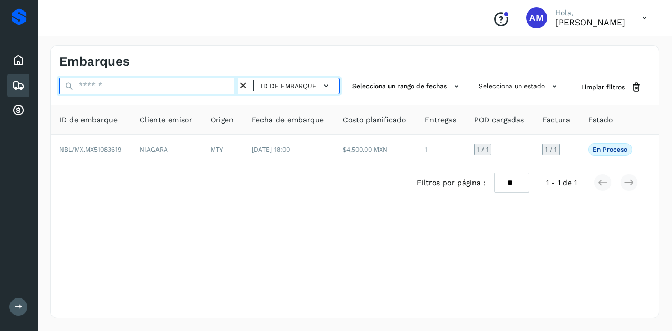
click at [227, 84] on input "text" at bounding box center [148, 86] width 178 height 17
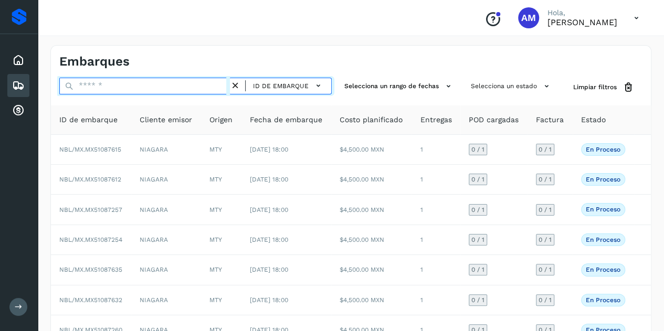
paste input "**********"
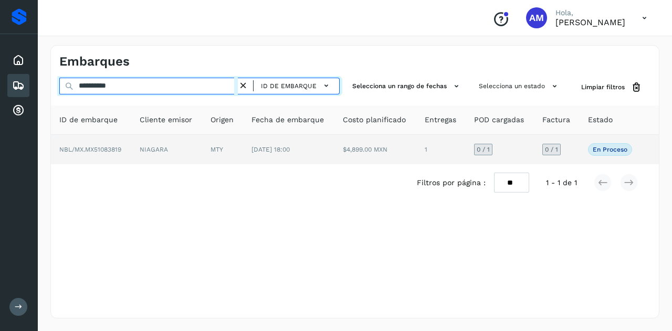
type input "**********"
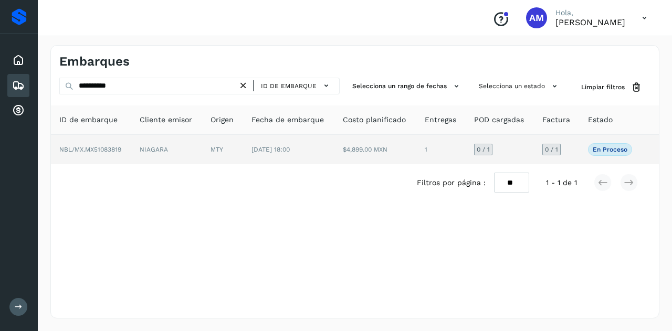
click at [184, 150] on td "NIAGARA" at bounding box center [166, 149] width 71 height 29
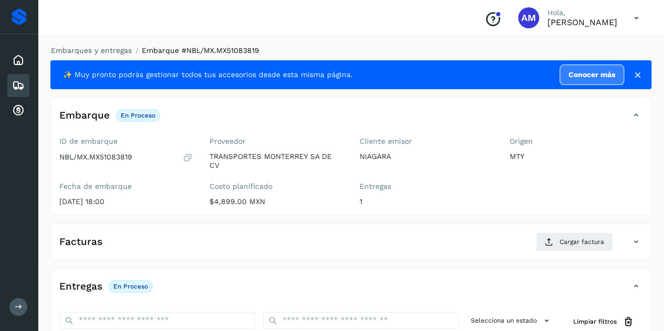
scroll to position [105, 0]
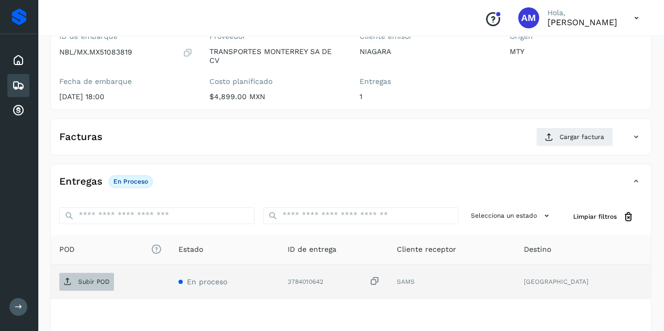
click at [95, 279] on p "Subir POD" at bounding box center [93, 281] width 31 height 7
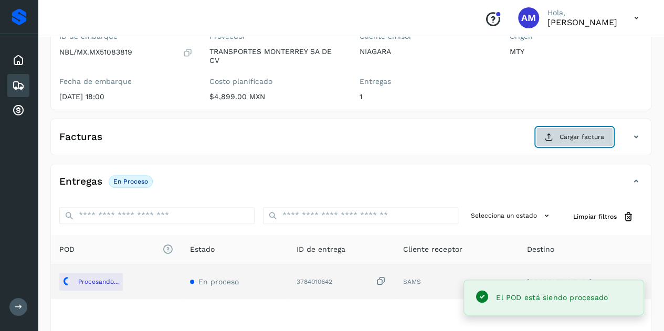
click at [562, 136] on span "Cargar factura" at bounding box center [581, 136] width 45 height 9
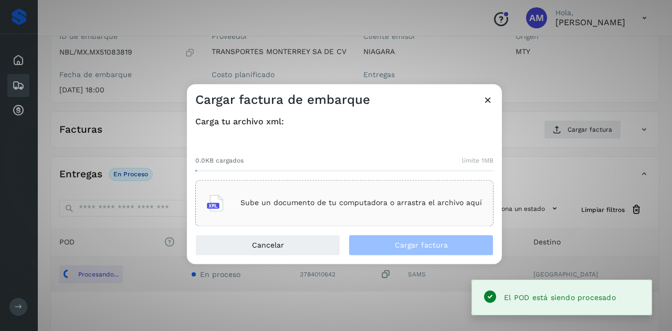
click at [400, 201] on p "Sube un documento de tu computadora o arrastra el archivo aquí" at bounding box center [360, 203] width 241 height 9
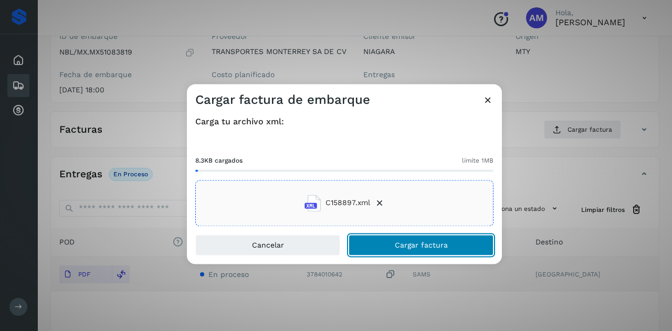
click at [398, 254] on button "Cargar factura" at bounding box center [420, 245] width 145 height 21
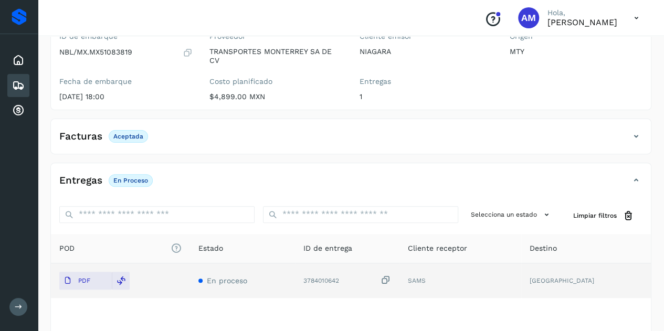
scroll to position [0, 0]
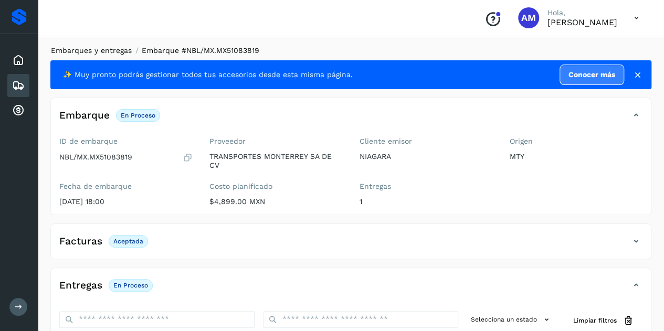
click at [112, 51] on link "Embarques y entregas" at bounding box center [91, 50] width 81 height 8
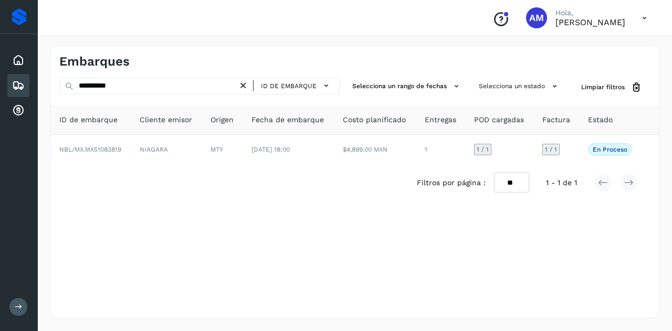
drag, startPoint x: 242, startPoint y: 82, endPoint x: 228, endPoint y: 90, distance: 16.4
click at [241, 87] on icon at bounding box center [243, 85] width 11 height 11
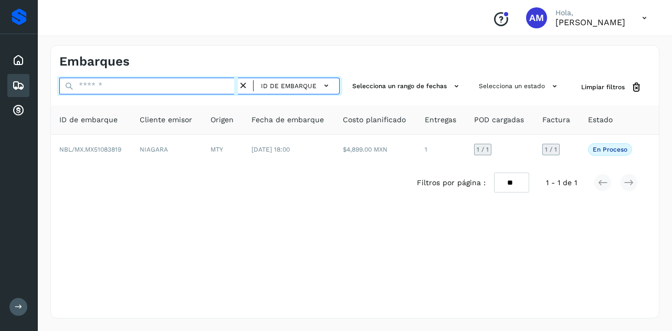
click at [228, 90] on input "text" at bounding box center [148, 86] width 178 height 17
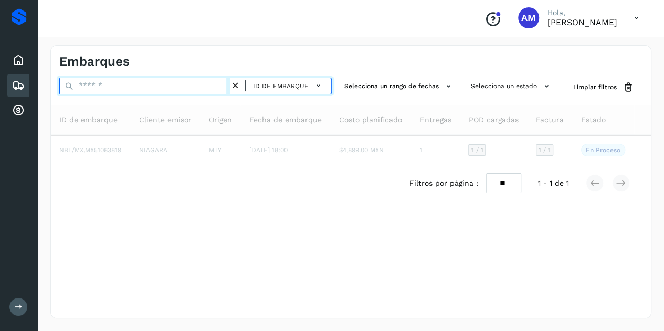
paste input "**********"
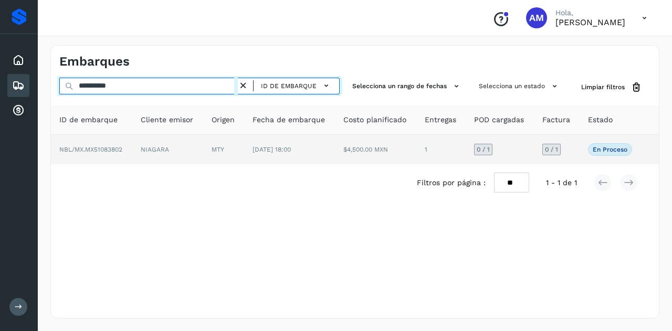
type input "**********"
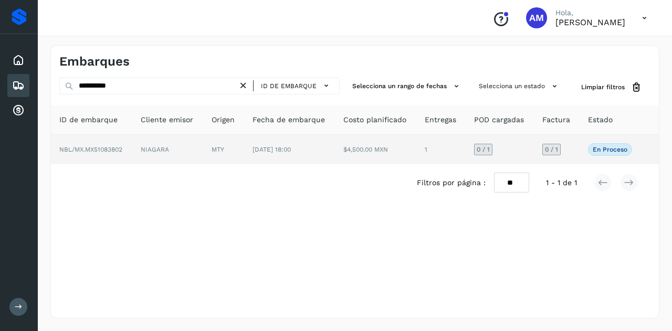
click at [161, 148] on td "NIAGARA" at bounding box center [167, 149] width 71 height 29
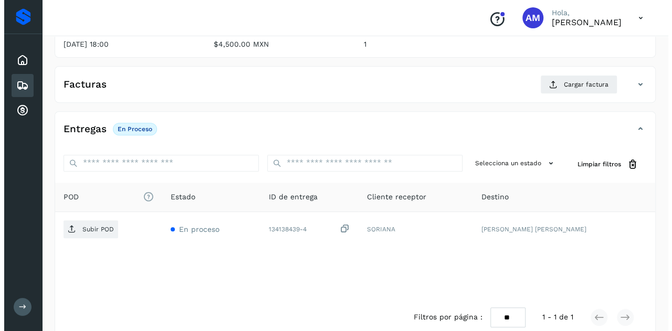
scroll to position [173, 0]
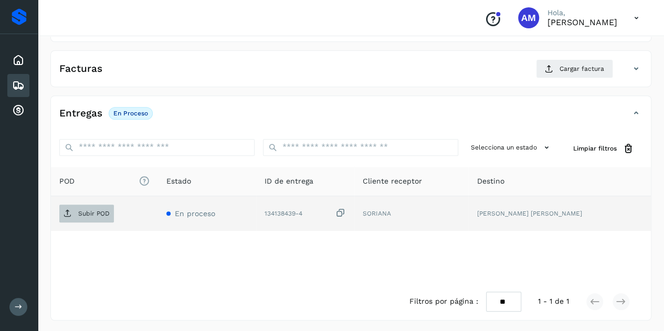
click at [98, 210] on p "Subir POD" at bounding box center [93, 213] width 31 height 7
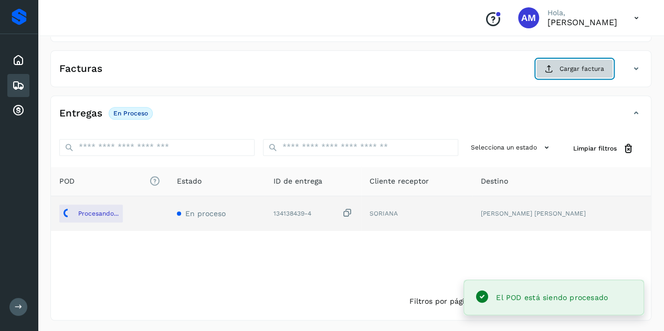
click at [586, 60] on button "Cargar factura" at bounding box center [574, 68] width 77 height 19
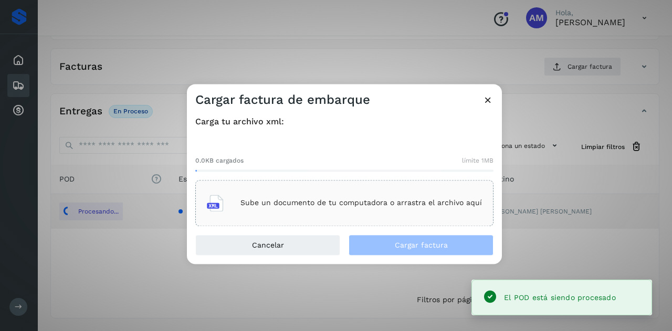
click at [393, 189] on div "Sube un documento de tu computadora o arrastra el archivo aquí" at bounding box center [344, 203] width 275 height 28
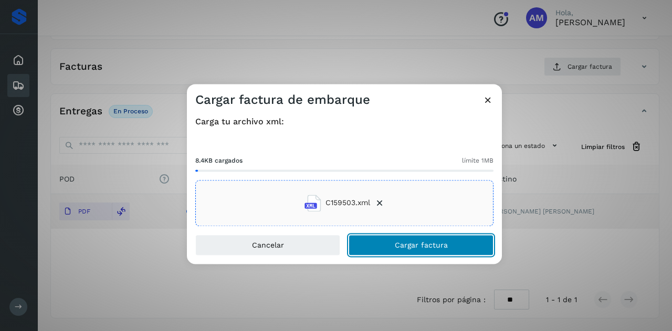
click at [384, 247] on button "Cargar factura" at bounding box center [420, 245] width 145 height 21
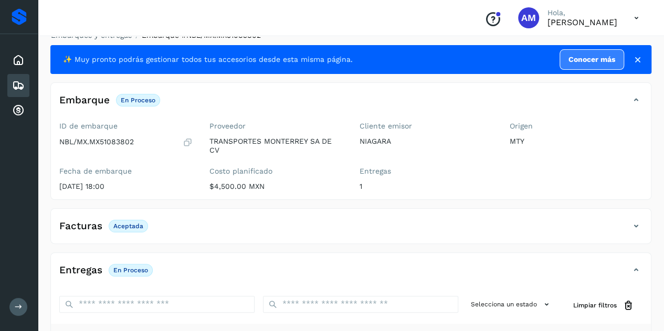
scroll to position [0, 0]
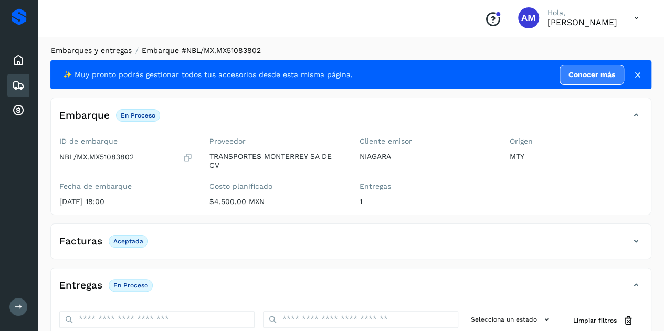
click at [95, 49] on link "Embarques y entregas" at bounding box center [91, 50] width 81 height 8
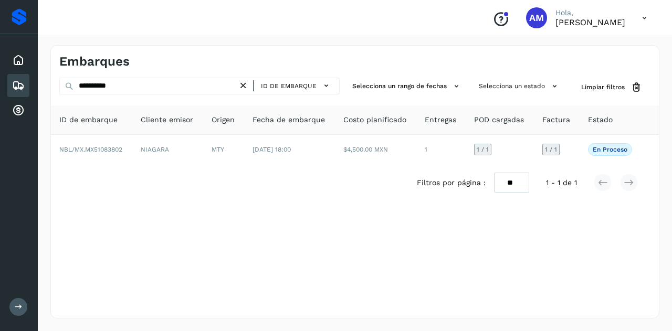
drag, startPoint x: 247, startPoint y: 87, endPoint x: 201, endPoint y: 88, distance: 45.7
click at [246, 87] on icon at bounding box center [243, 85] width 11 height 11
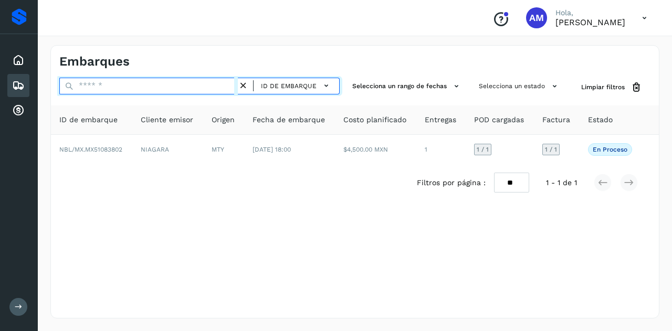
click at [201, 88] on input "text" at bounding box center [148, 86] width 178 height 17
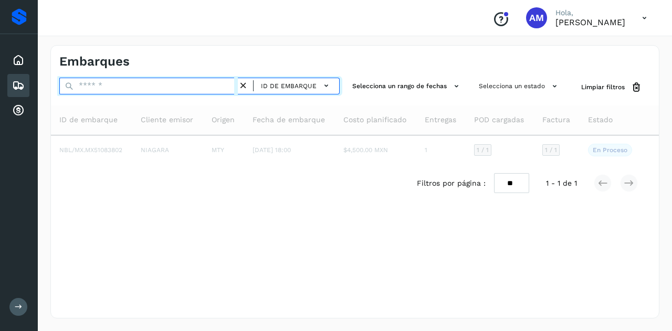
paste input "**********"
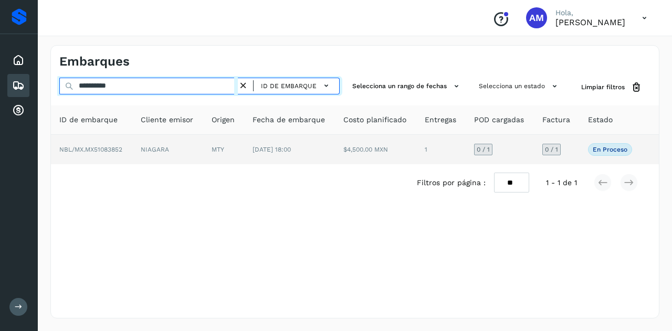
type input "**********"
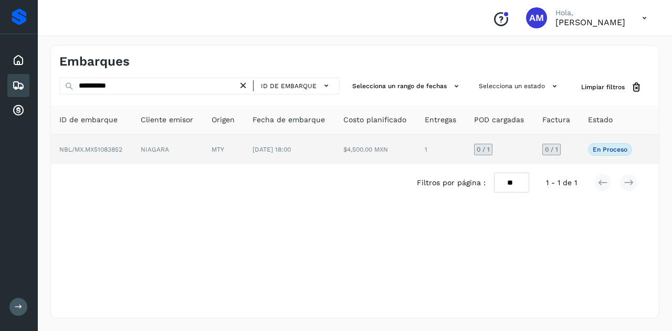
click at [212, 147] on td "MTY" at bounding box center [223, 149] width 41 height 29
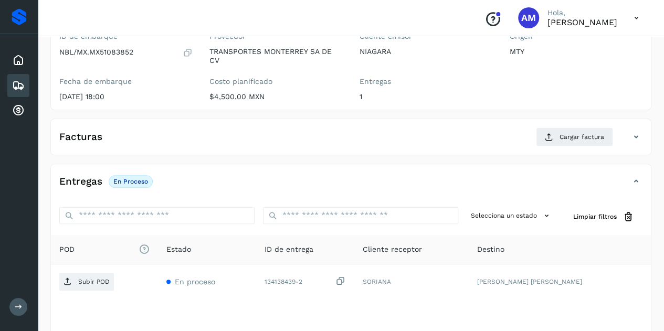
scroll to position [157, 0]
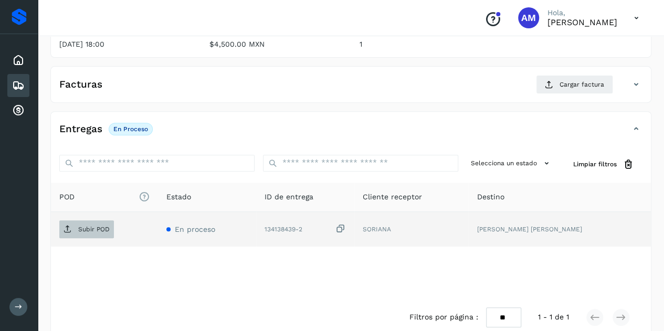
click at [105, 227] on p "Subir POD" at bounding box center [93, 229] width 31 height 7
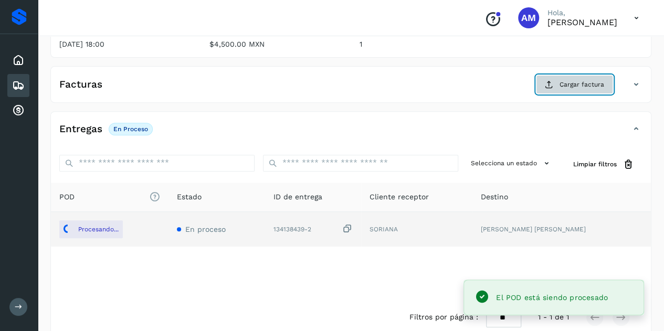
click at [573, 82] on span "Cargar factura" at bounding box center [581, 84] width 45 height 9
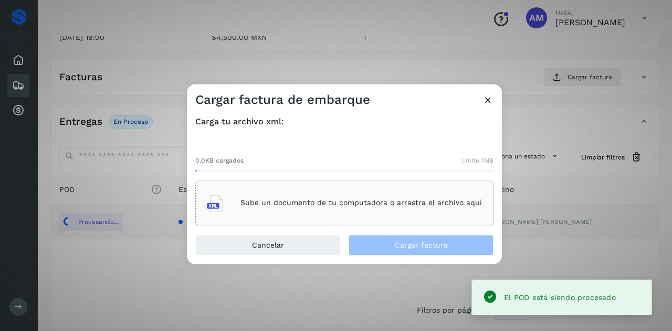
click at [330, 204] on p "Sube un documento de tu computadora o arrastra el archivo aquí" at bounding box center [360, 203] width 241 height 9
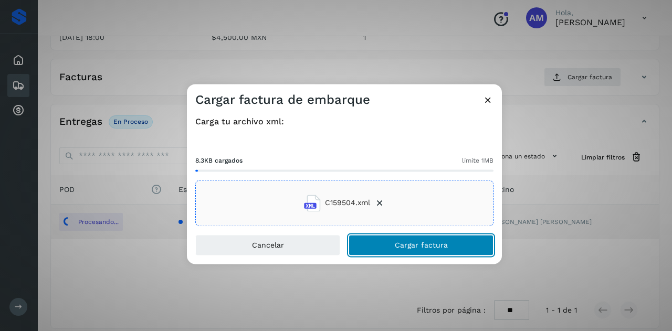
click at [427, 250] on button "Cargar factura" at bounding box center [420, 245] width 145 height 21
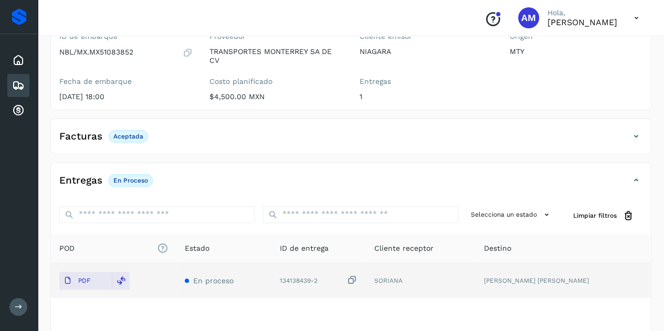
scroll to position [0, 0]
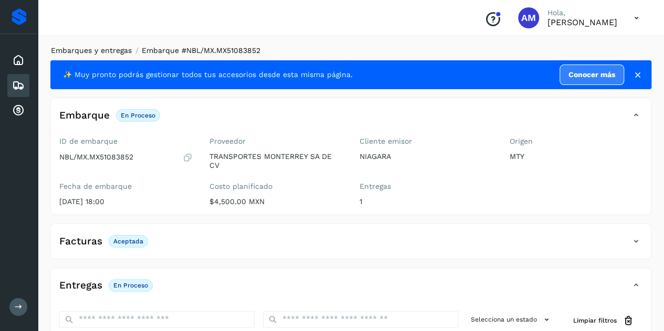
click at [115, 51] on link "Embarques y entregas" at bounding box center [91, 50] width 81 height 8
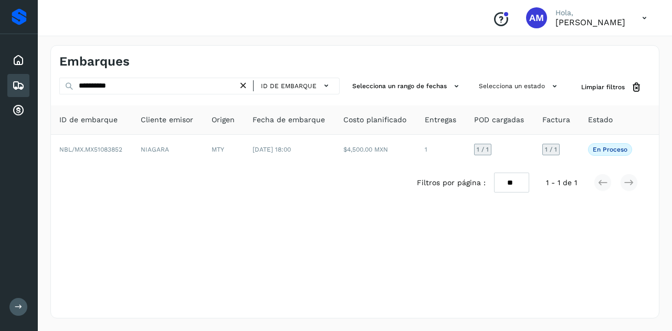
click at [244, 89] on icon at bounding box center [243, 85] width 11 height 11
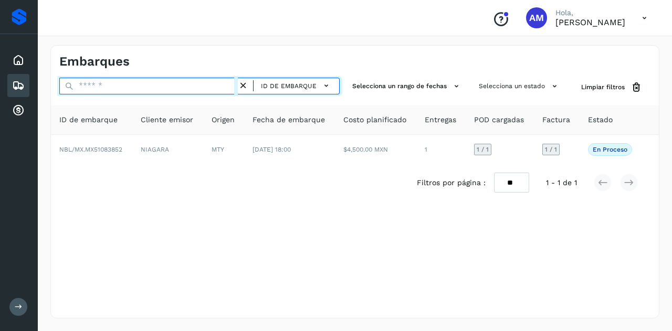
click at [211, 91] on input "text" at bounding box center [148, 86] width 178 height 17
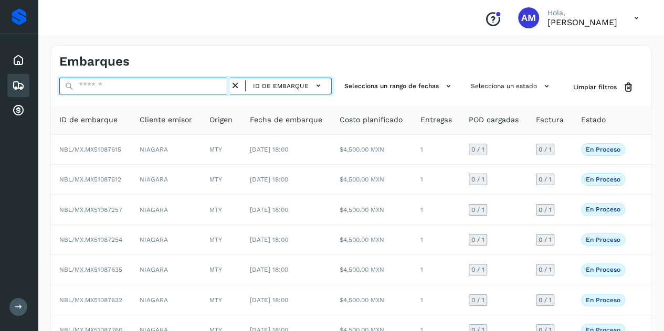
paste input "**********"
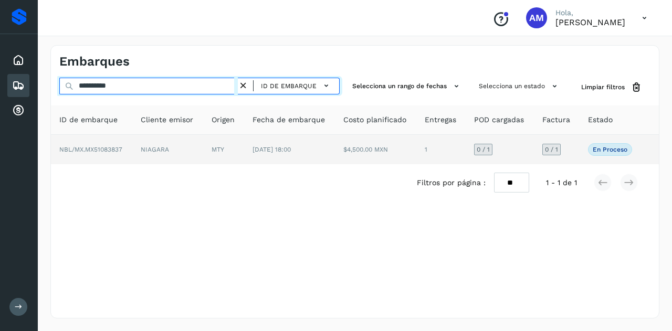
type input "**********"
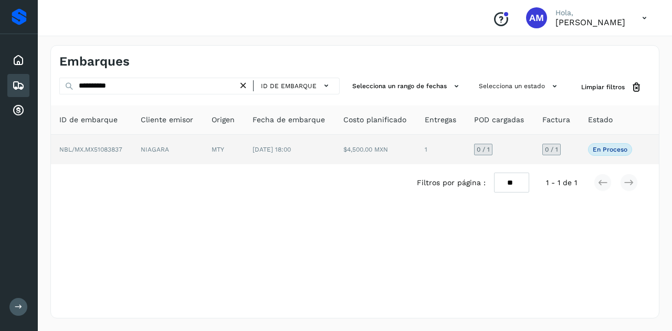
click at [217, 145] on td "MTY" at bounding box center [223, 149] width 41 height 29
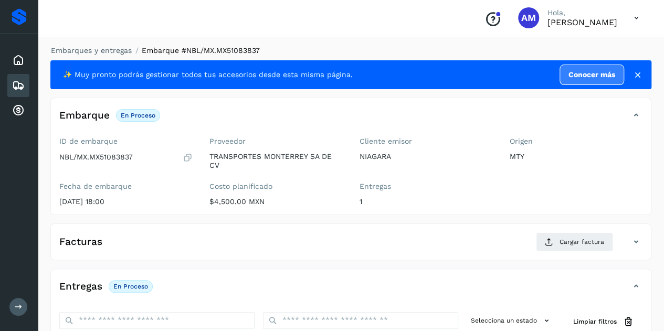
scroll to position [105, 0]
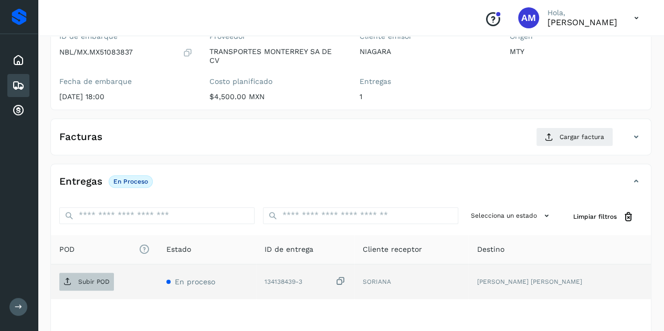
click at [104, 279] on p "Subir POD" at bounding box center [93, 281] width 31 height 7
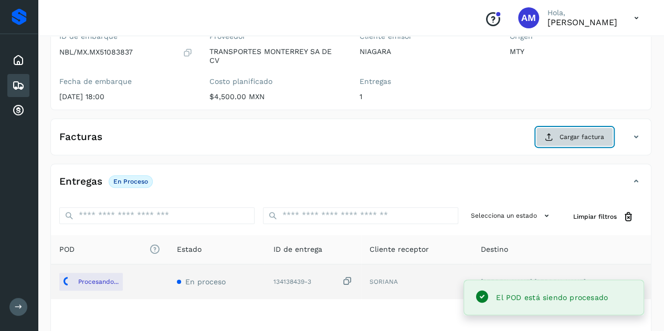
click at [571, 138] on span "Cargar factura" at bounding box center [581, 136] width 45 height 9
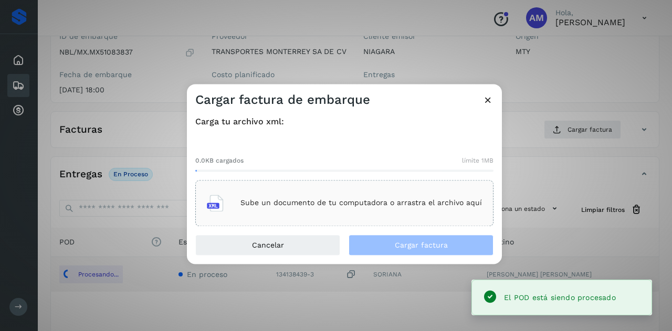
click at [410, 195] on div "Sube un documento de tu computadora o arrastra el archivo aquí" at bounding box center [344, 203] width 275 height 28
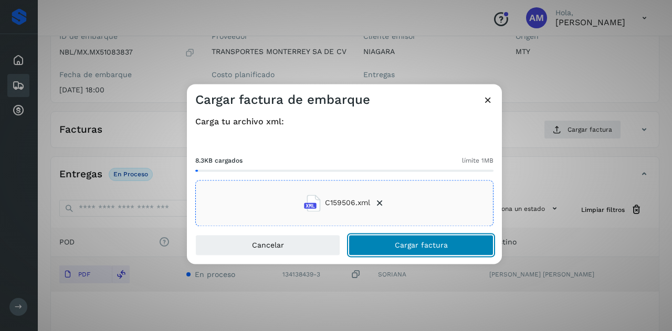
click at [397, 246] on span "Cargar factura" at bounding box center [421, 244] width 53 height 7
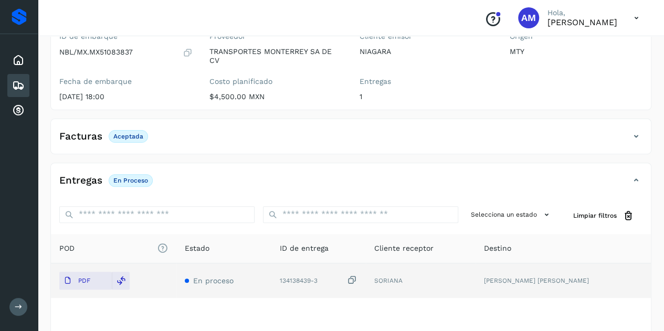
scroll to position [0, 0]
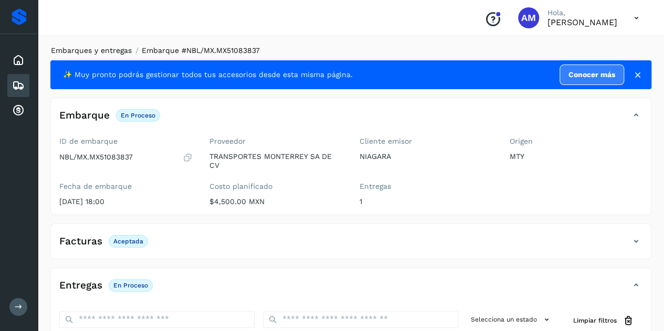
click at [78, 49] on link "Embarques y entregas" at bounding box center [91, 50] width 81 height 8
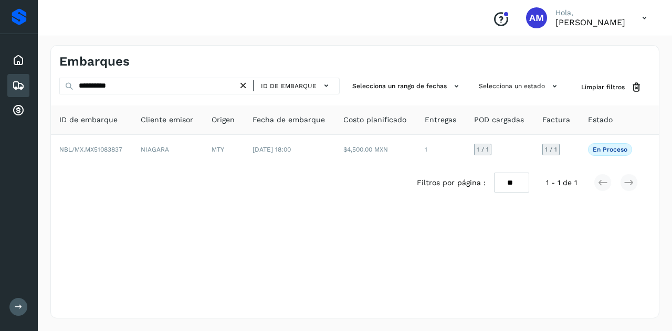
click at [243, 83] on icon at bounding box center [243, 85] width 11 height 11
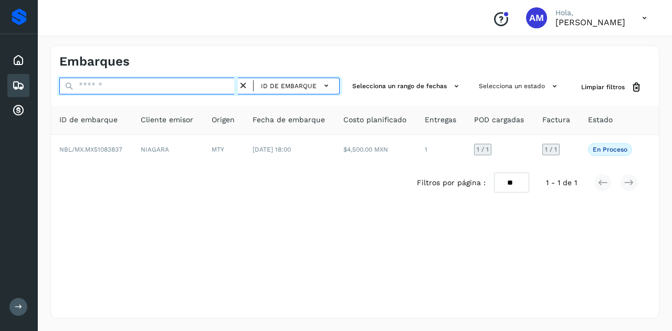
click at [220, 87] on input "text" at bounding box center [148, 86] width 178 height 17
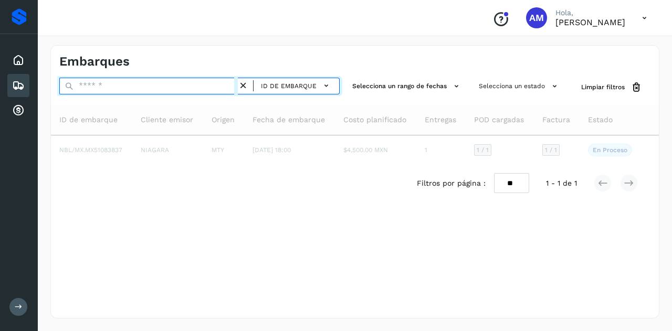
paste input "**********"
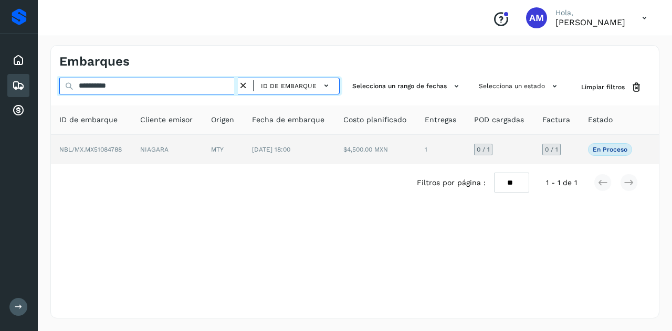
type input "**********"
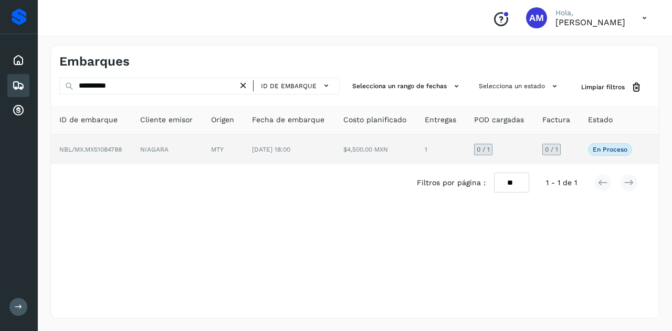
click at [223, 156] on td "MTY" at bounding box center [223, 149] width 41 height 29
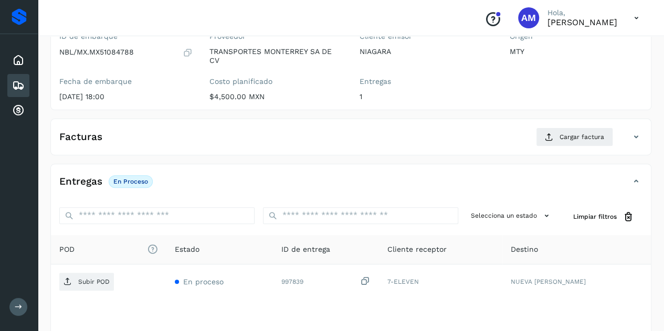
scroll to position [157, 0]
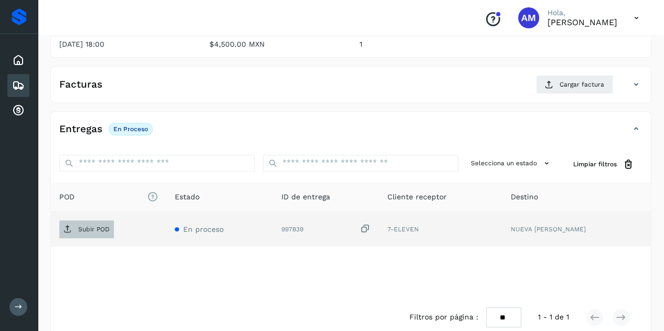
click at [94, 220] on button "Subir POD" at bounding box center [86, 229] width 55 height 18
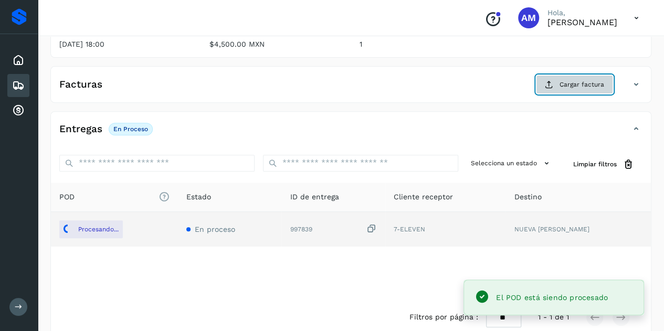
click at [577, 84] on span "Cargar factura" at bounding box center [581, 84] width 45 height 9
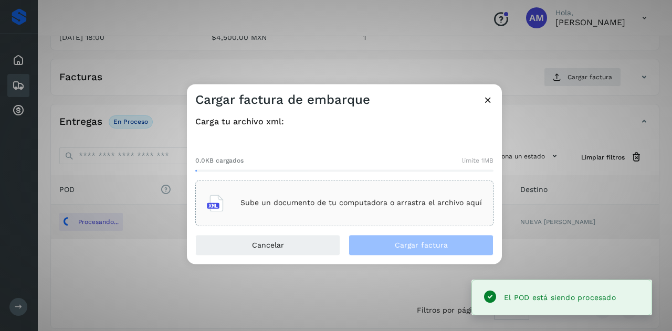
click at [320, 200] on p "Sube un documento de tu computadora o arrastra el archivo aquí" at bounding box center [360, 203] width 241 height 9
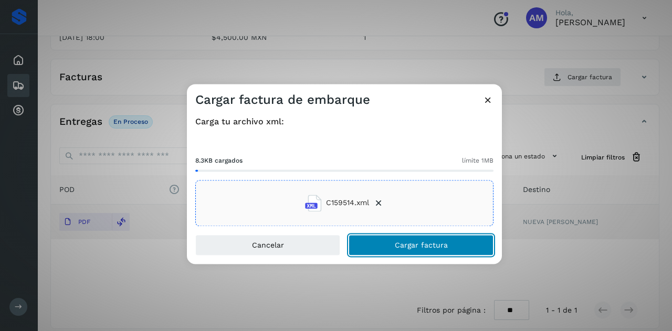
click at [374, 250] on button "Cargar factura" at bounding box center [420, 245] width 145 height 21
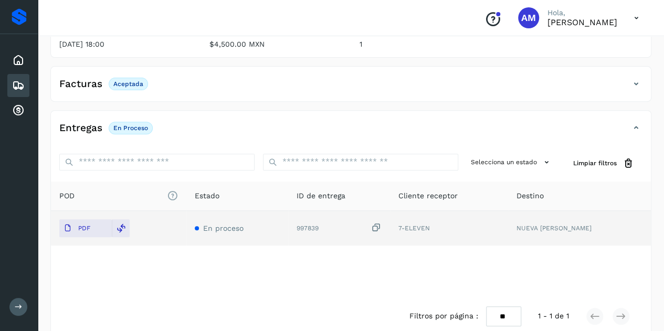
scroll to position [0, 0]
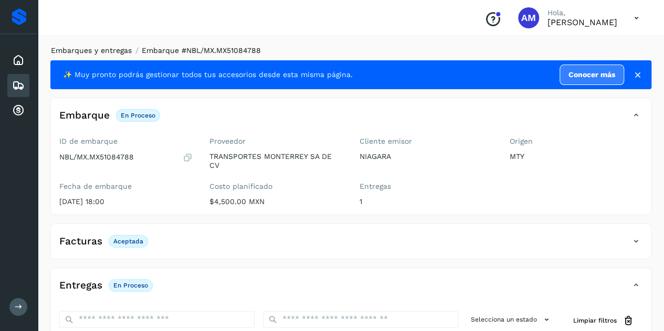
click at [97, 53] on link "Embarques y entregas" at bounding box center [91, 50] width 81 height 8
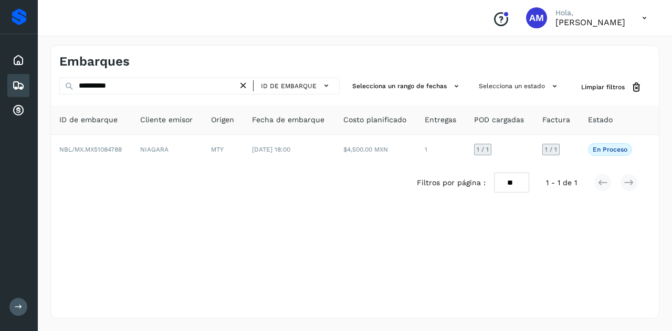
click at [245, 88] on icon at bounding box center [243, 85] width 11 height 11
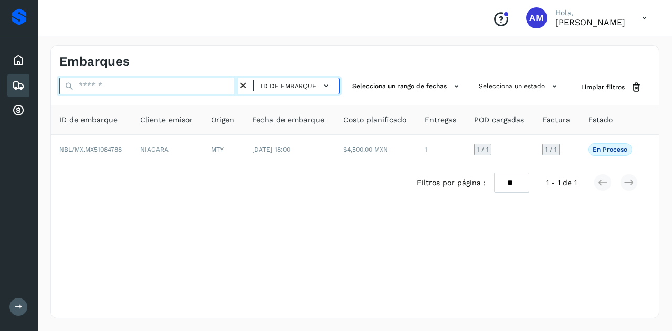
click at [217, 92] on input "text" at bounding box center [148, 86] width 178 height 17
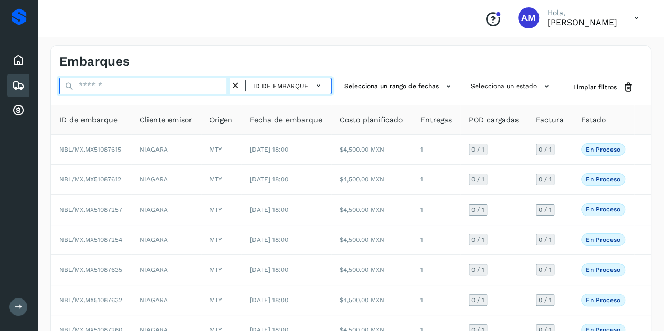
paste input "**********"
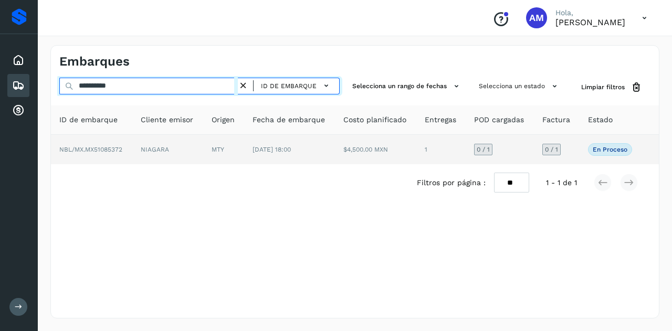
type input "**********"
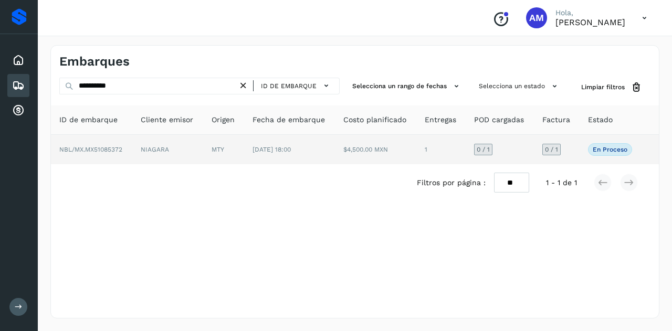
click at [215, 153] on td "MTY" at bounding box center [223, 149] width 41 height 29
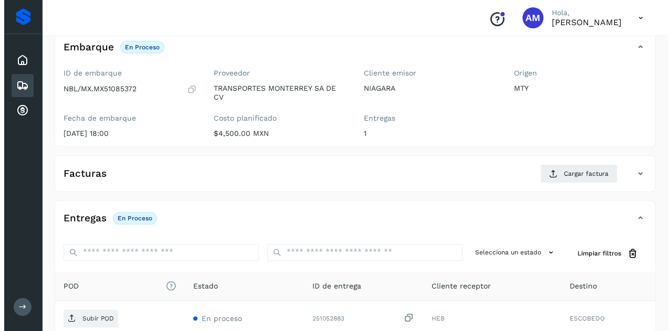
scroll to position [173, 0]
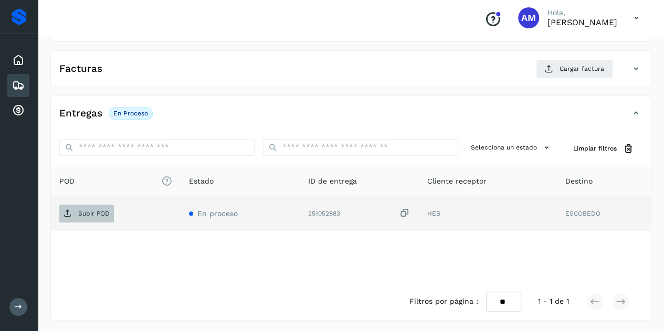
click at [100, 210] on p "Subir POD" at bounding box center [93, 213] width 31 height 7
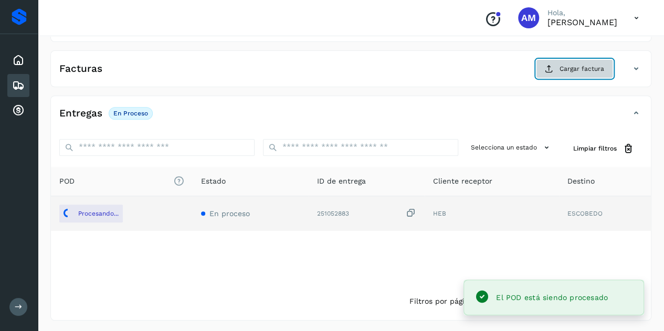
click at [577, 64] on span "Cargar factura" at bounding box center [581, 68] width 45 height 9
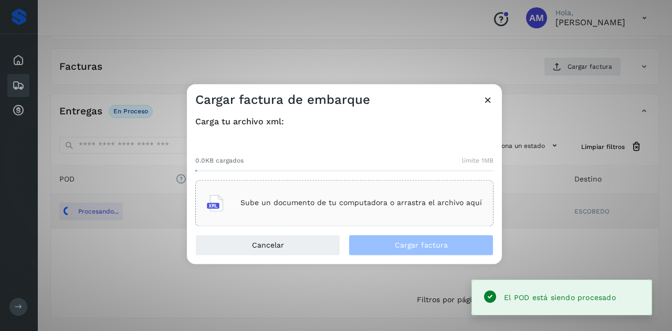
click at [385, 183] on div "Sube un documento de tu computadora o arrastra el archivo aquí" at bounding box center [344, 203] width 298 height 46
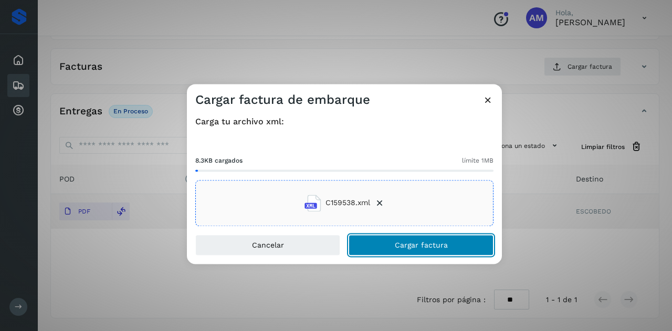
click at [395, 240] on button "Cargar factura" at bounding box center [420, 245] width 145 height 21
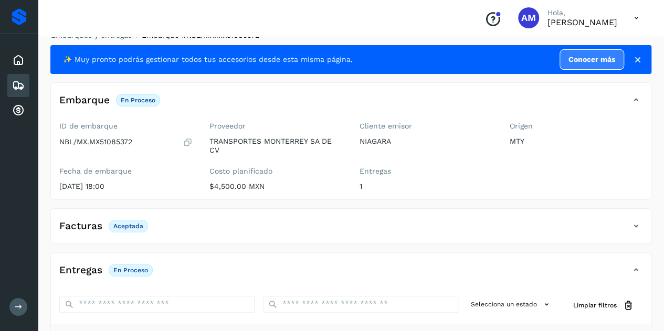
scroll to position [0, 0]
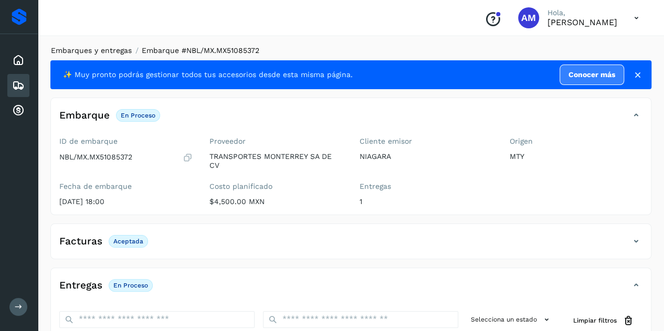
click at [103, 50] on link "Embarques y entregas" at bounding box center [91, 50] width 81 height 8
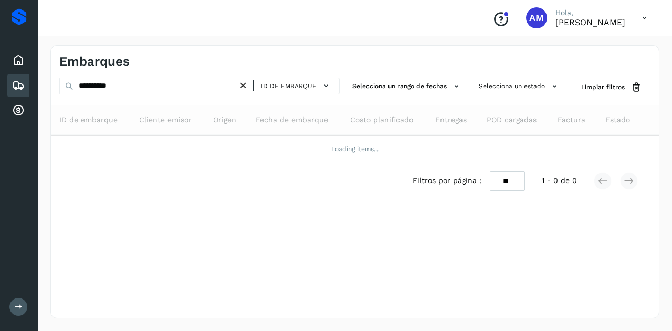
drag, startPoint x: 248, startPoint y: 84, endPoint x: 229, endPoint y: 89, distance: 19.3
click at [246, 84] on icon at bounding box center [243, 85] width 11 height 11
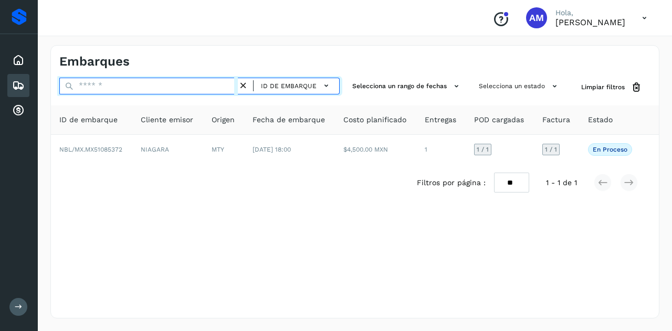
click at [210, 89] on input "text" at bounding box center [148, 86] width 178 height 17
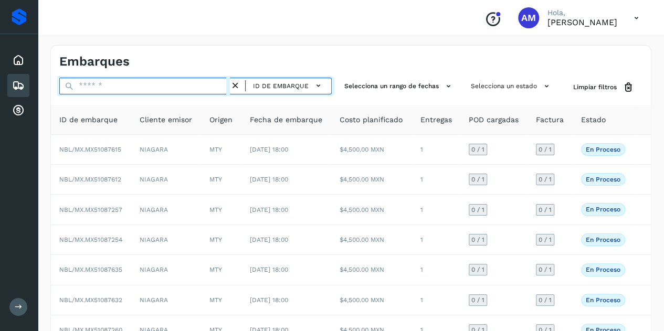
paste input "**********"
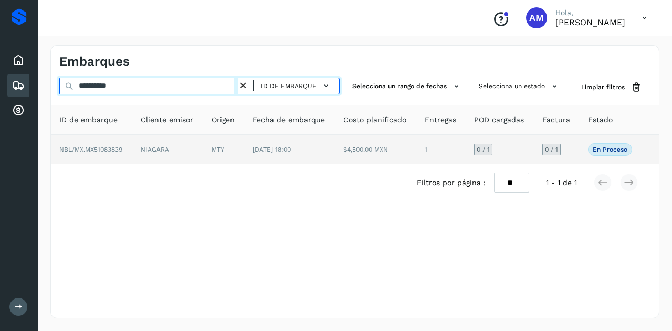
type input "**********"
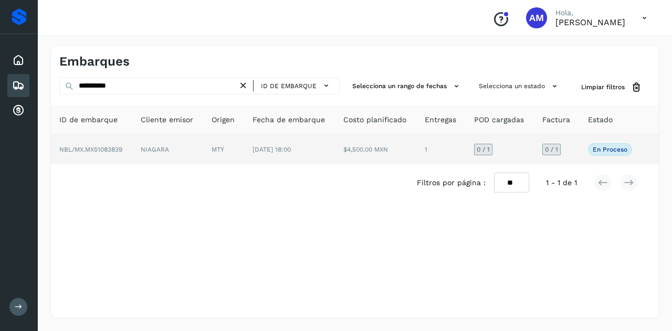
click at [186, 151] on td "NIAGARA" at bounding box center [167, 149] width 71 height 29
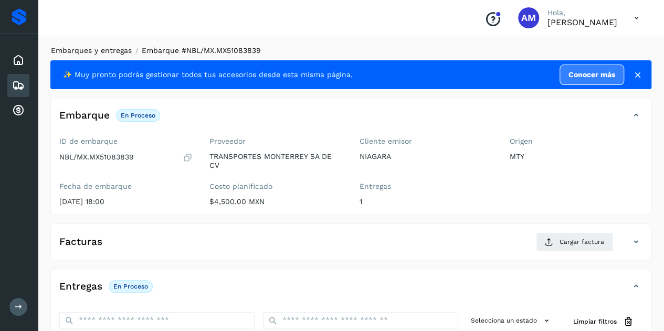
click at [94, 54] on link "Embarques y entregas" at bounding box center [91, 50] width 81 height 8
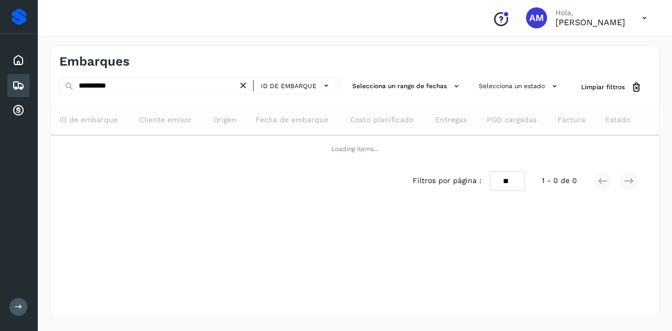
drag, startPoint x: 247, startPoint y: 85, endPoint x: 204, endPoint y: 88, distance: 42.6
click at [244, 86] on icon at bounding box center [243, 85] width 11 height 11
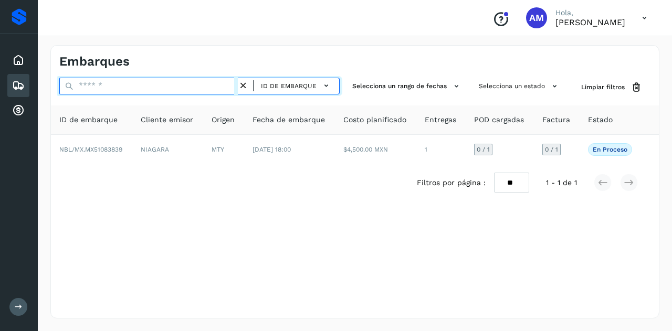
click at [204, 88] on input "text" at bounding box center [148, 86] width 178 height 17
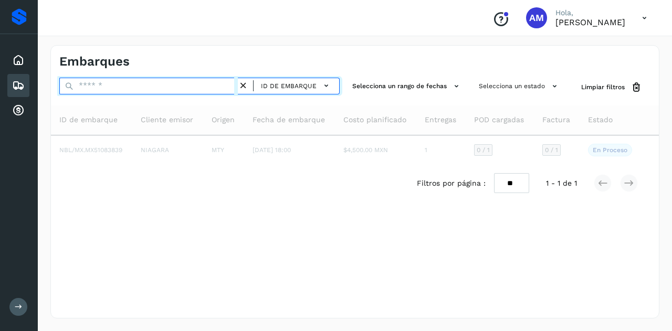
paste input "**********"
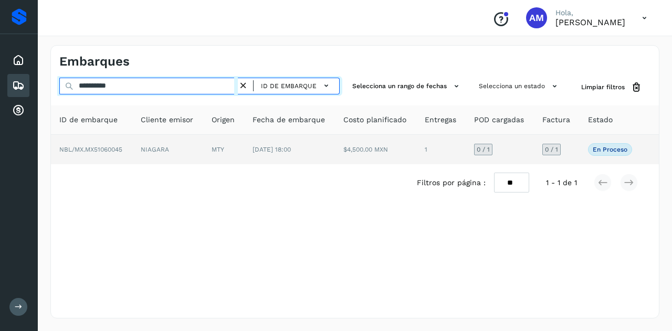
type input "**********"
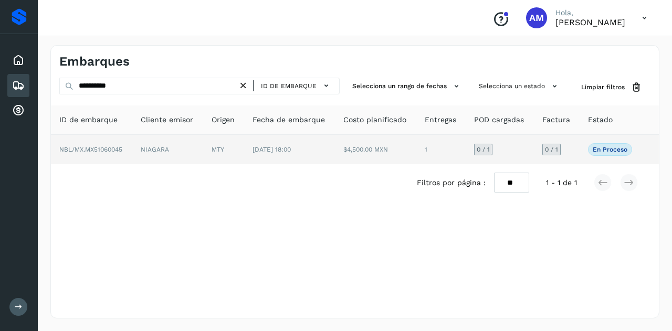
click at [207, 140] on td "MTY" at bounding box center [223, 149] width 41 height 29
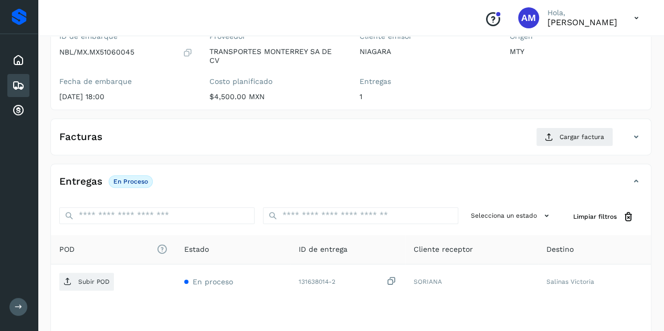
scroll to position [157, 0]
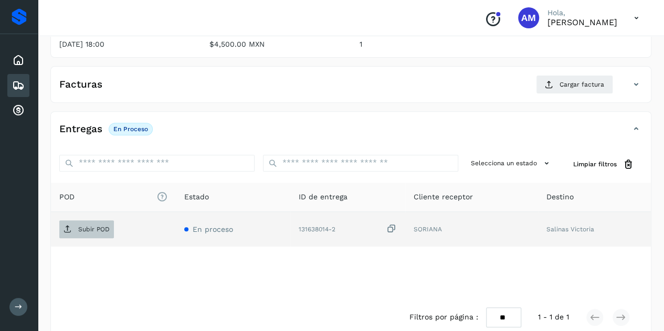
click at [84, 227] on p "Subir POD" at bounding box center [93, 229] width 31 height 7
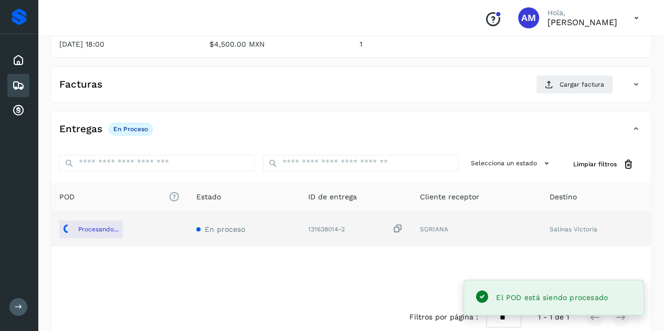
click at [569, 98] on div "Facturas Cargar factura" at bounding box center [351, 88] width 600 height 27
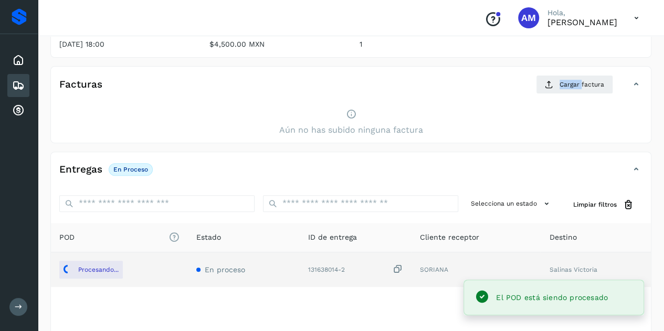
click at [569, 98] on div "Facturas Cargar factura" at bounding box center [351, 88] width 600 height 27
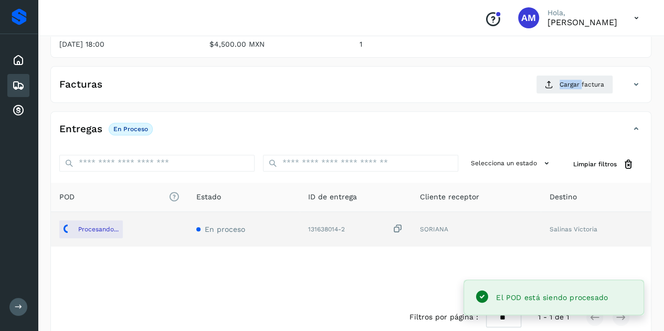
click at [574, 72] on div "Facturas Cargar factura Aún no has subido ninguna factura" at bounding box center [350, 84] width 601 height 37
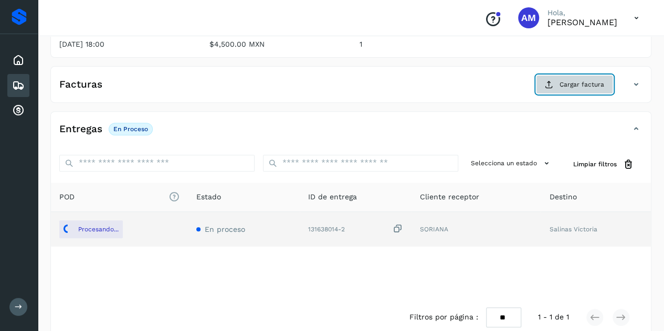
click at [572, 83] on span "Cargar factura" at bounding box center [581, 84] width 45 height 9
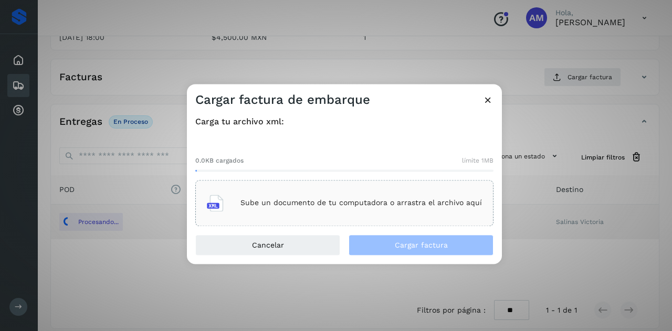
click at [258, 195] on div "Sube un documento de tu computadora o arrastra el archivo aquí" at bounding box center [344, 203] width 275 height 28
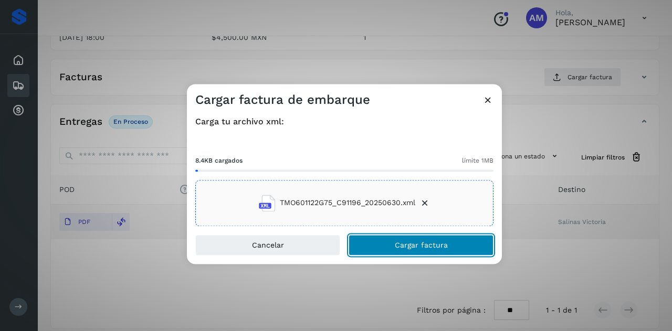
drag, startPoint x: 372, startPoint y: 245, endPoint x: 283, endPoint y: 257, distance: 89.9
click at [372, 249] on button "Cargar factura" at bounding box center [420, 245] width 145 height 21
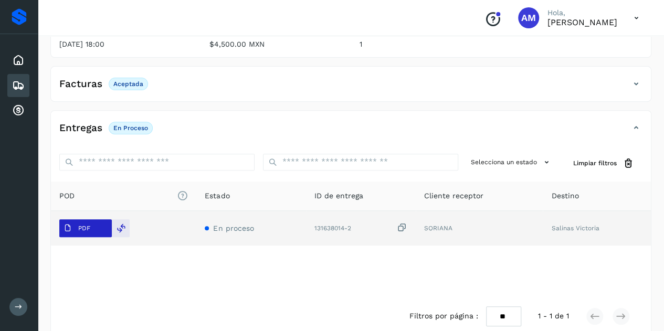
click at [87, 230] on p "PDF" at bounding box center [84, 228] width 12 height 7
click at [68, 228] on icon at bounding box center [67, 228] width 8 height 8
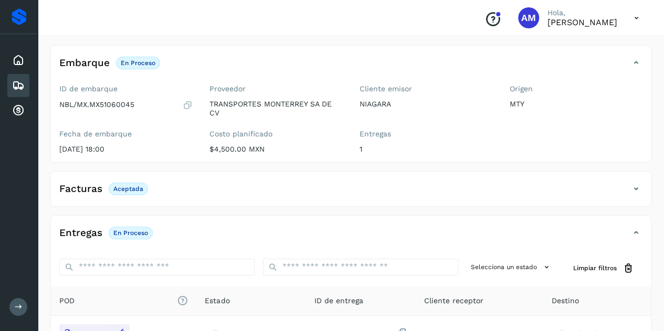
scroll to position [0, 0]
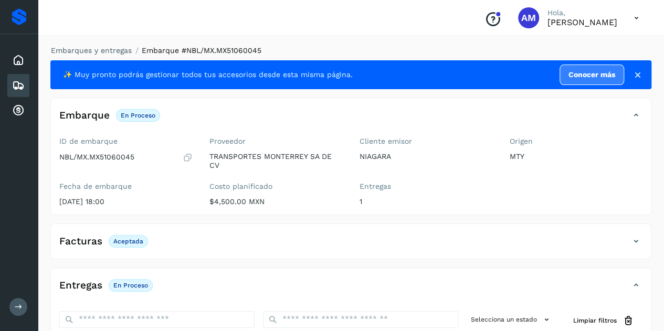
click at [101, 45] on li "Embarques y entregas" at bounding box center [88, 50] width 88 height 11
click at [101, 52] on link "Embarques y entregas" at bounding box center [91, 50] width 81 height 8
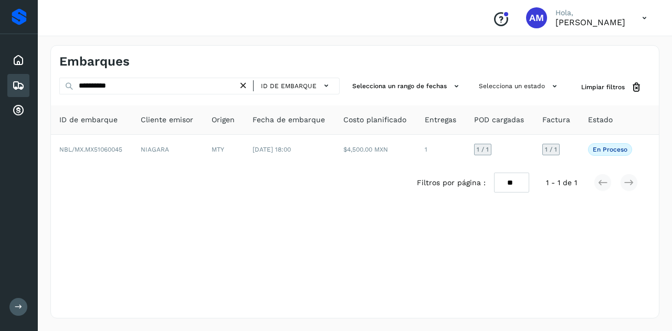
drag, startPoint x: 243, startPoint y: 84, endPoint x: 162, endPoint y: 91, distance: 82.1
click at [243, 84] on icon at bounding box center [243, 85] width 11 height 11
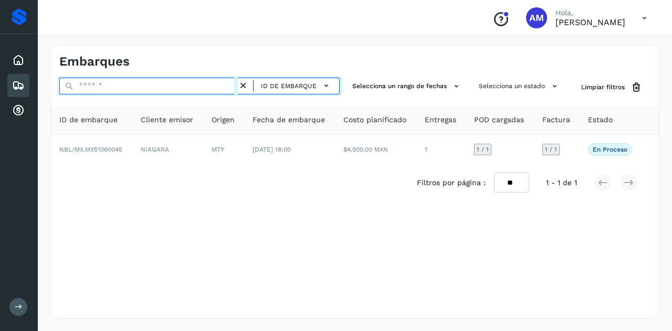
click at [162, 91] on input "text" at bounding box center [148, 86] width 178 height 17
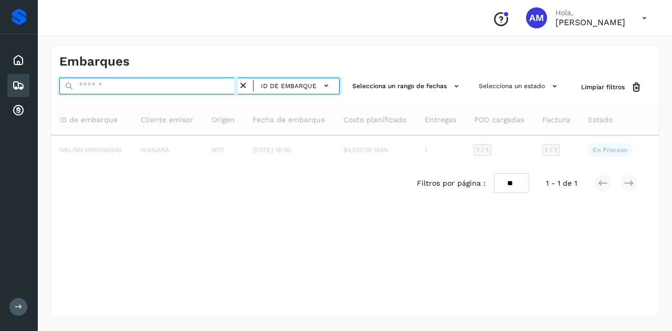
paste input "**********"
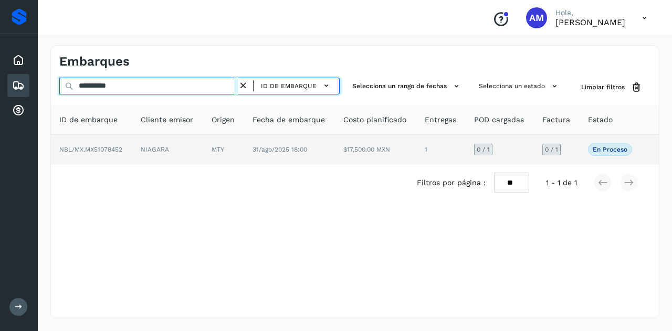
type input "**********"
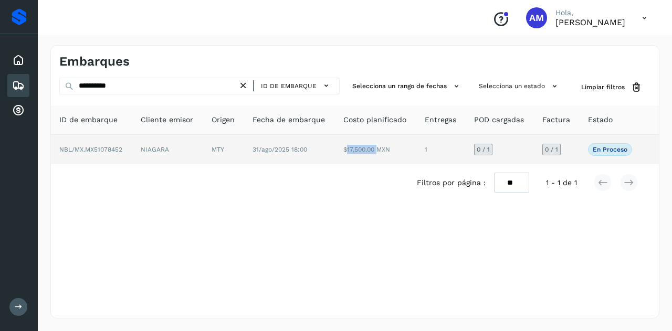
drag, startPoint x: 376, startPoint y: 152, endPoint x: 340, endPoint y: 153, distance: 35.2
click at [340, 153] on td "$17,500.00 MXN" at bounding box center [375, 149] width 81 height 29
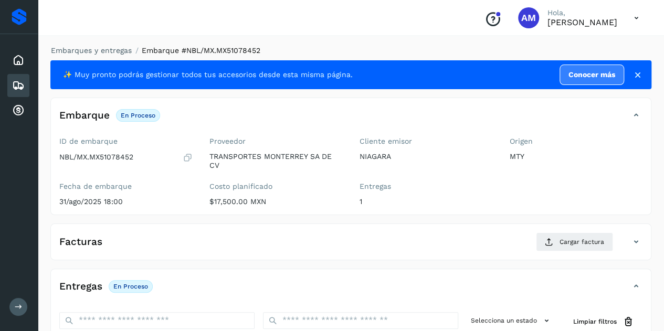
drag, startPoint x: 269, startPoint y: 199, endPoint x: 211, endPoint y: 208, distance: 58.4
click at [211, 208] on div "Proveedor TRANSPORTES MONTERREY SA DE CV Costo planificado $17,500.00 MXN" at bounding box center [276, 174] width 150 height 82
copy p "$17,500.00 MXN"
